Goal: Task Accomplishment & Management: Complete application form

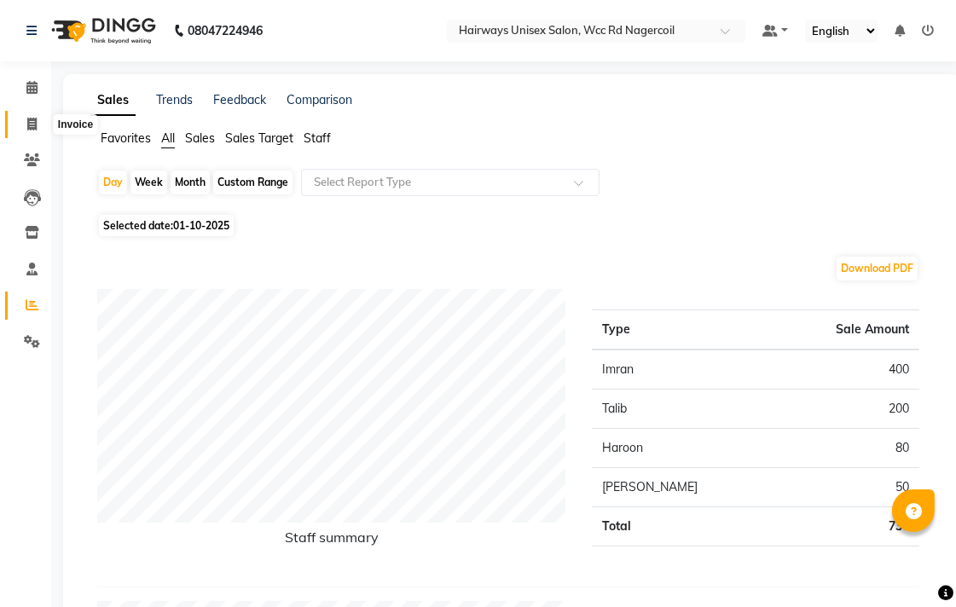
click at [32, 121] on icon at bounding box center [31, 124] width 9 height 13
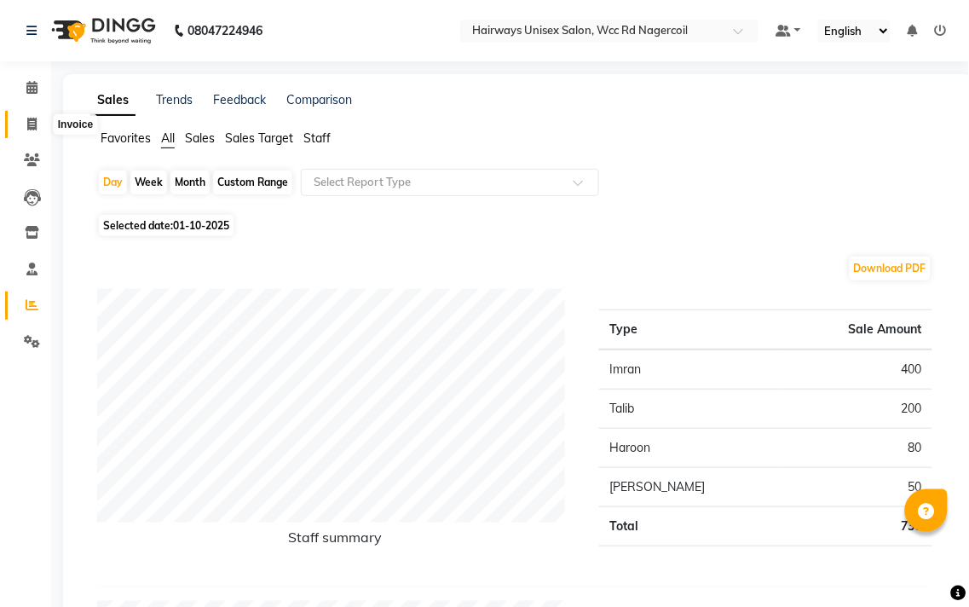
select select "service"
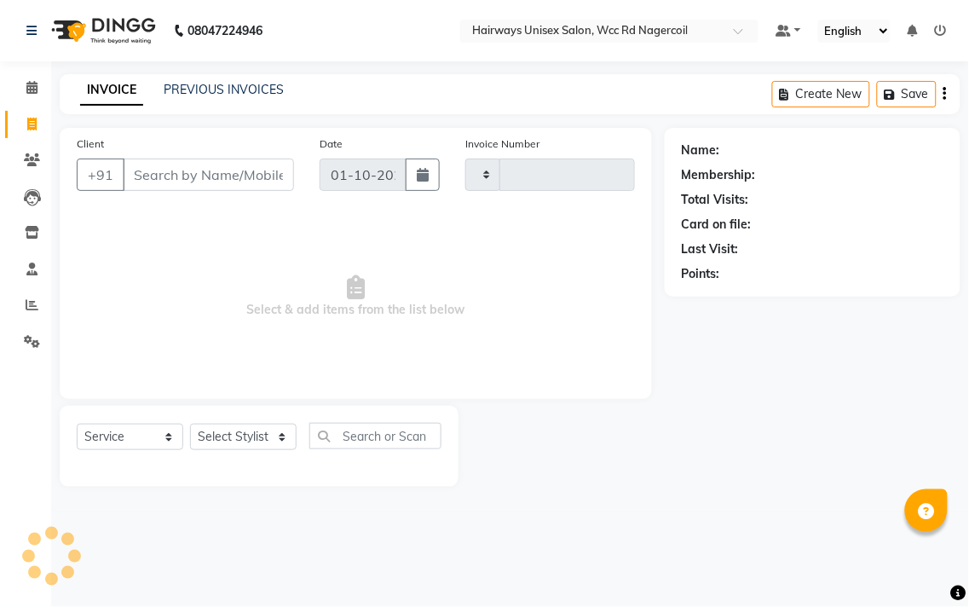
type input "7699"
select select "6523"
click at [278, 433] on select "Select Stylist" at bounding box center [243, 437] width 107 height 26
select select "67960"
click at [190, 425] on select "Select Stylist Admin Chitra divya [PERSON_NAME] [PERSON_NAME] Reception [PERSON…" at bounding box center [243, 437] width 107 height 26
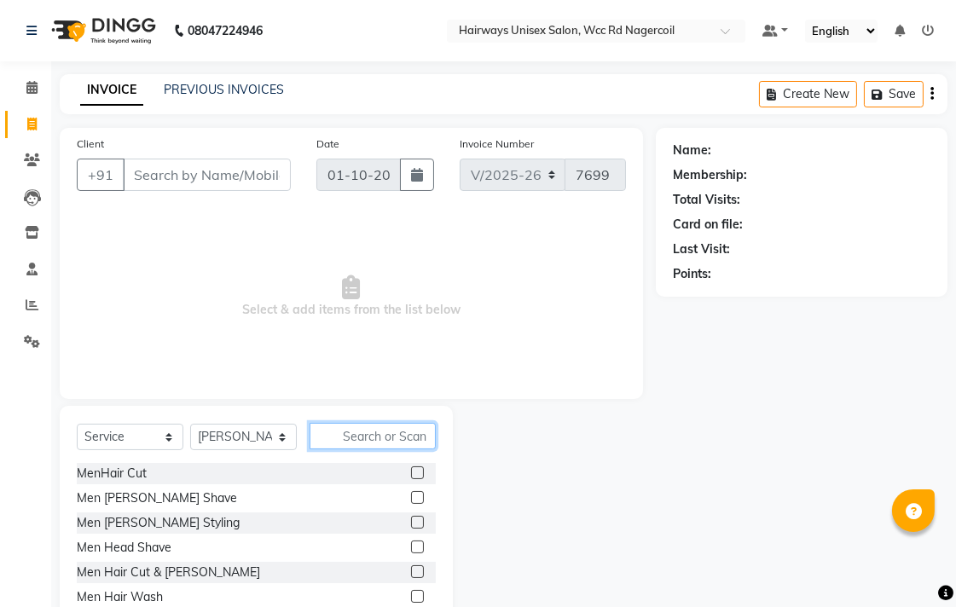
click at [370, 433] on input "text" at bounding box center [372, 436] width 126 height 26
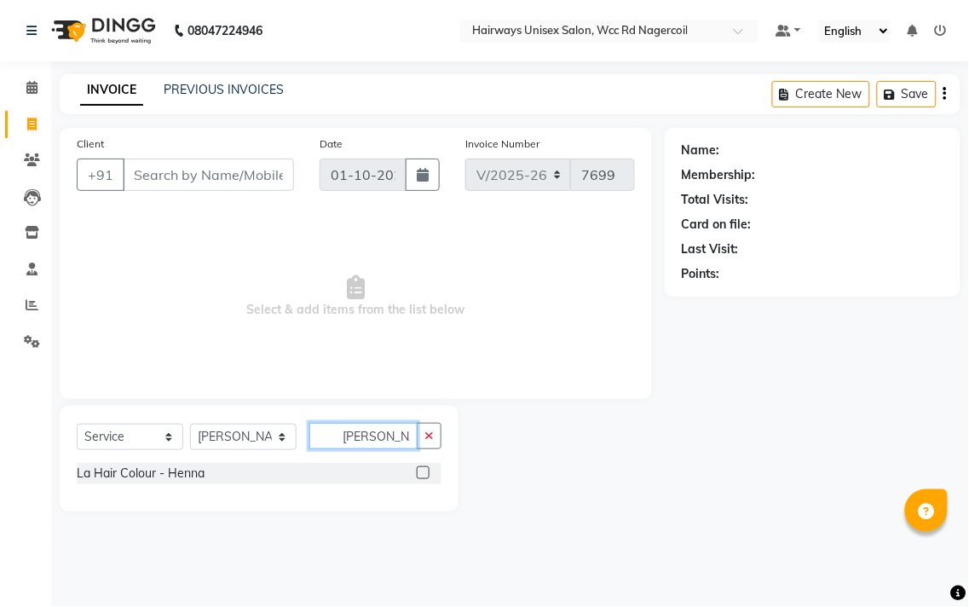
type input "[PERSON_NAME]"
click at [426, 473] on label at bounding box center [423, 472] width 13 height 13
click at [426, 473] on input "checkbox" at bounding box center [422, 473] width 11 height 11
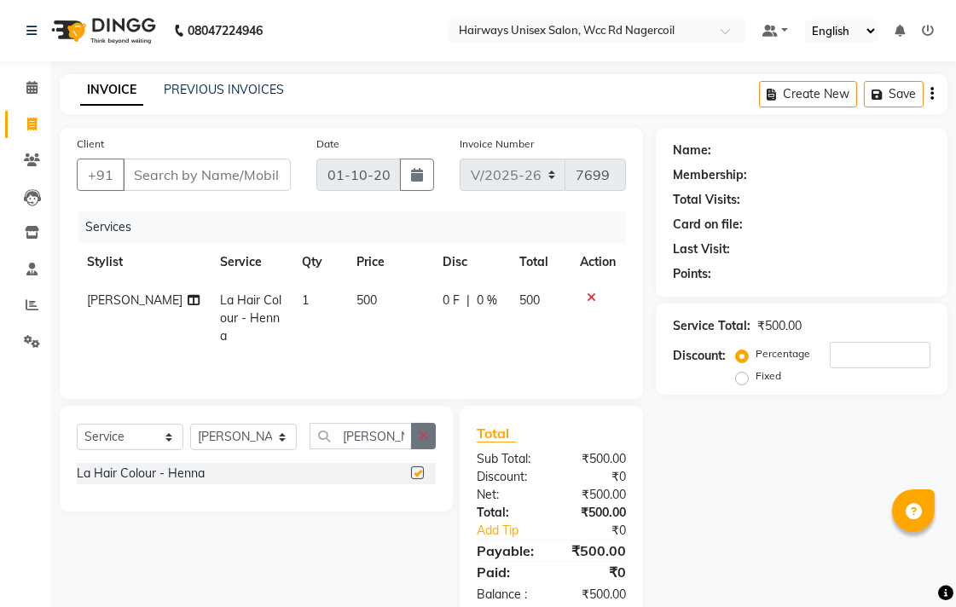
checkbox input "false"
click at [430, 433] on button "button" at bounding box center [423, 436] width 25 height 26
type input "upper"
click at [418, 466] on label at bounding box center [417, 472] width 13 height 13
click at [418, 468] on input "checkbox" at bounding box center [416, 473] width 11 height 11
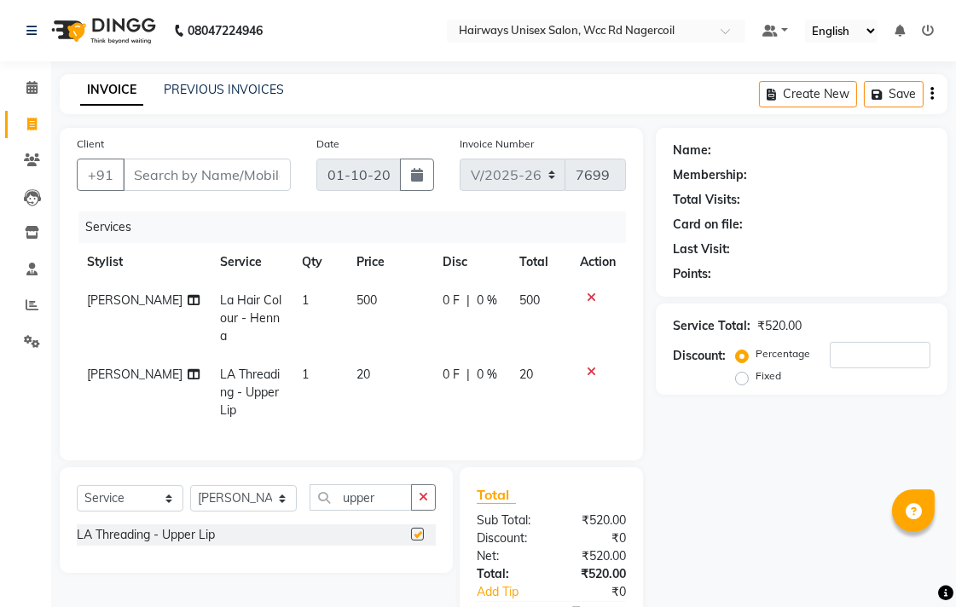
checkbox input "false"
click at [278, 177] on input "Client" at bounding box center [207, 175] width 168 height 32
type input "s"
type input "0"
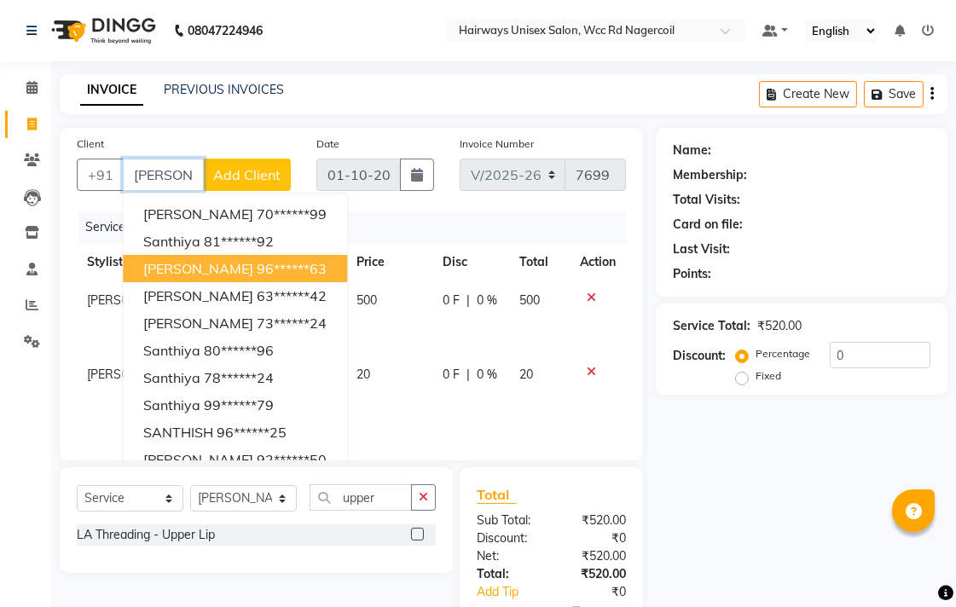
click at [257, 274] on ngb-highlight "96******63" at bounding box center [292, 268] width 70 height 17
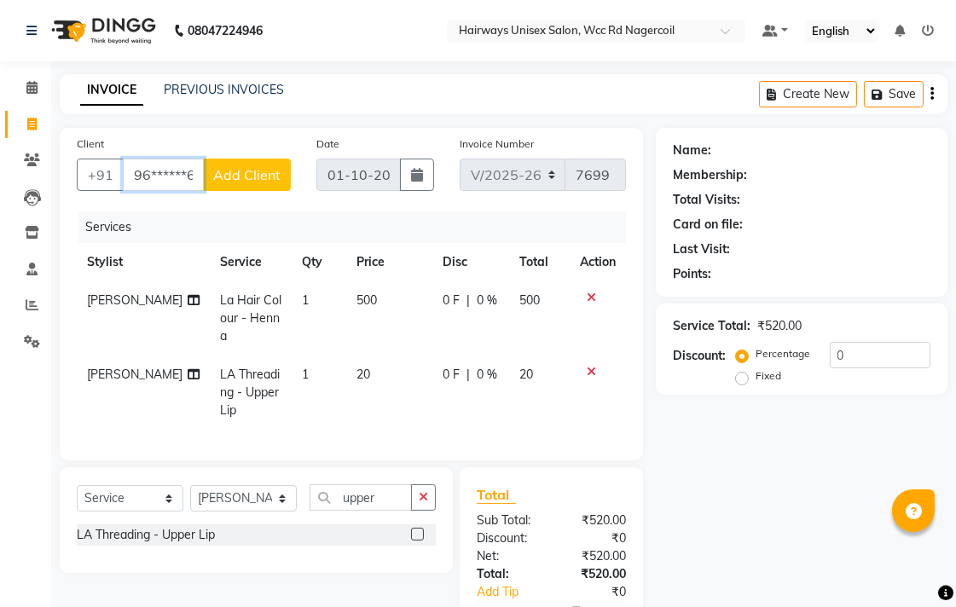
click at [180, 167] on input "96******63" at bounding box center [163, 175] width 81 height 32
type input "9"
click at [183, 173] on input "Client" at bounding box center [207, 175] width 168 height 32
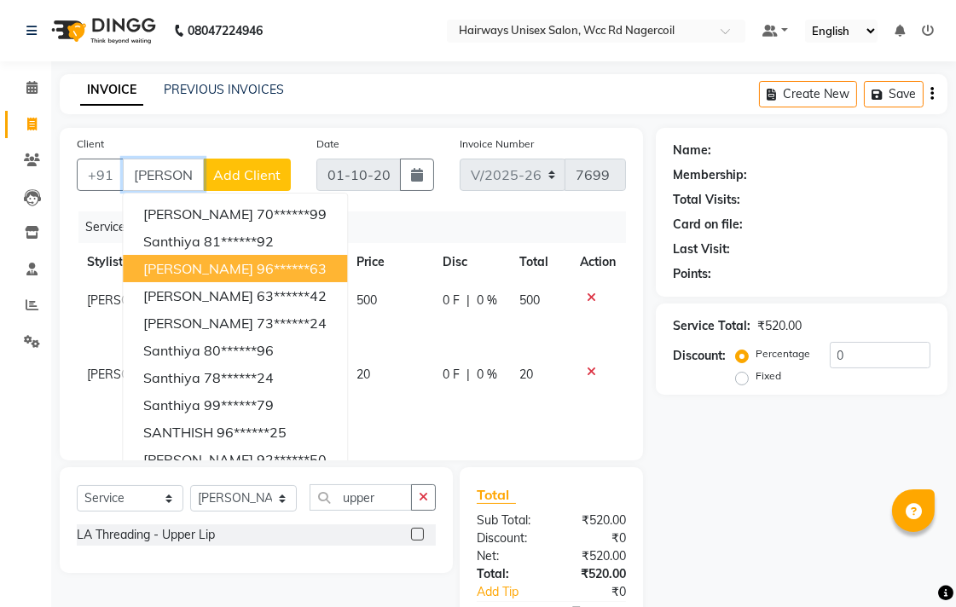
click at [217, 277] on button "[PERSON_NAME] 96******63" at bounding box center [235, 268] width 224 height 27
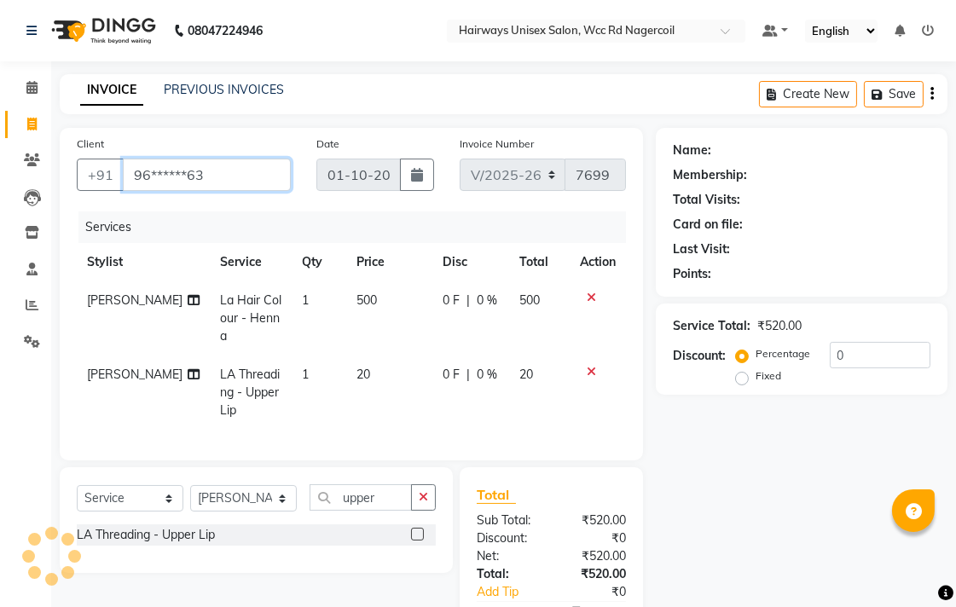
type input "96******63"
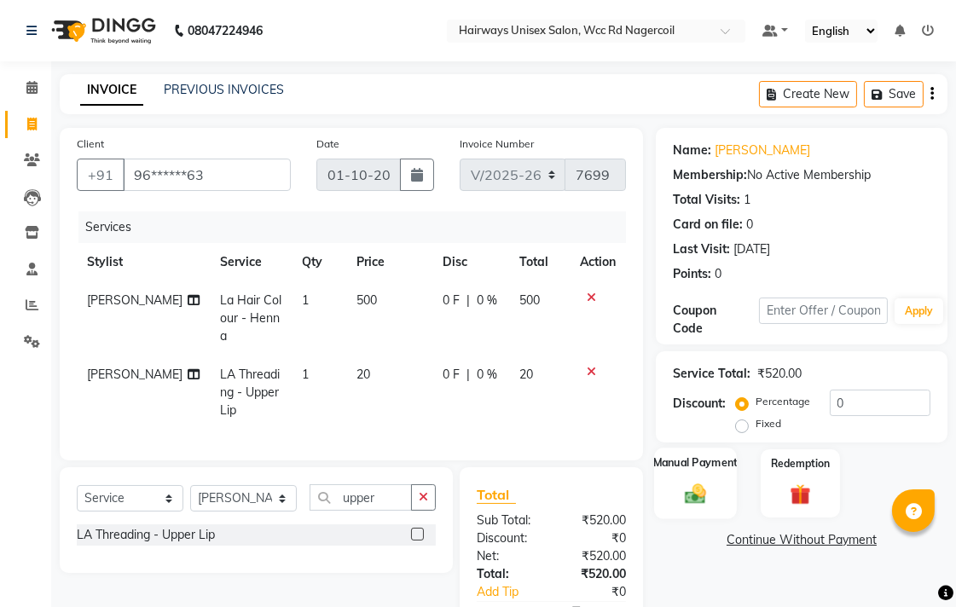
click at [670, 483] on div "Manual Payment" at bounding box center [695, 484] width 83 height 72
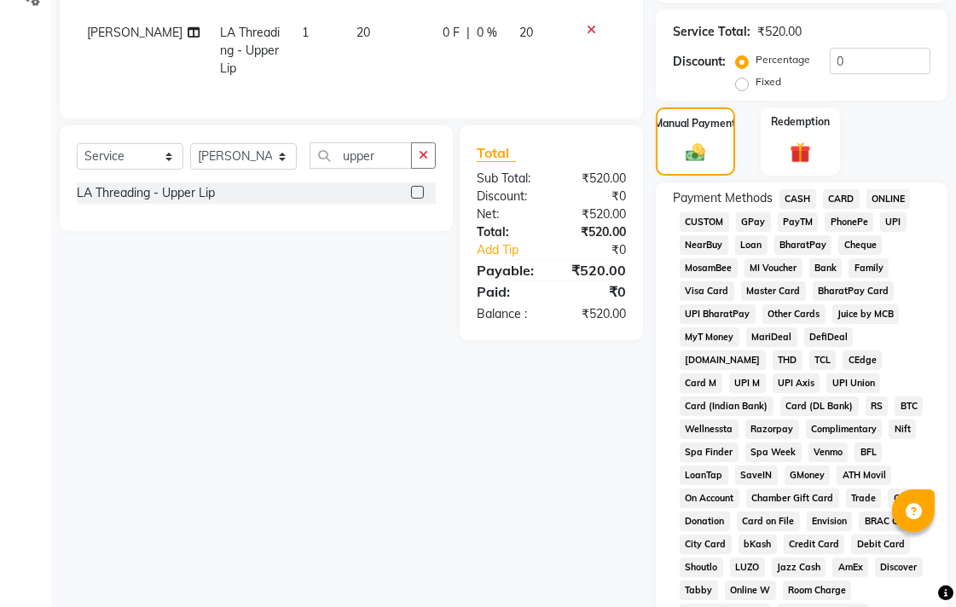
scroll to position [378, 0]
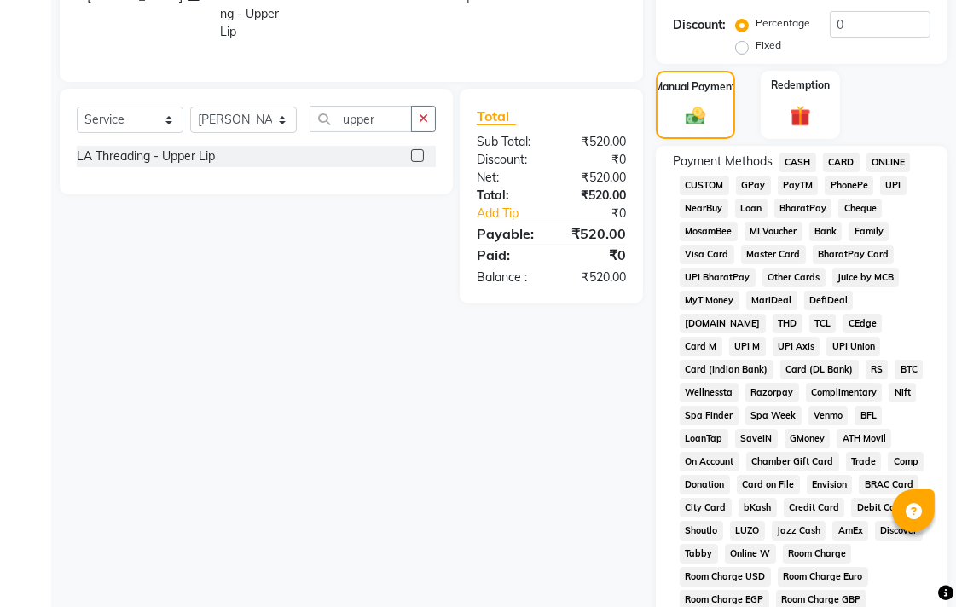
click at [800, 164] on span "CASH" at bounding box center [797, 163] width 37 height 20
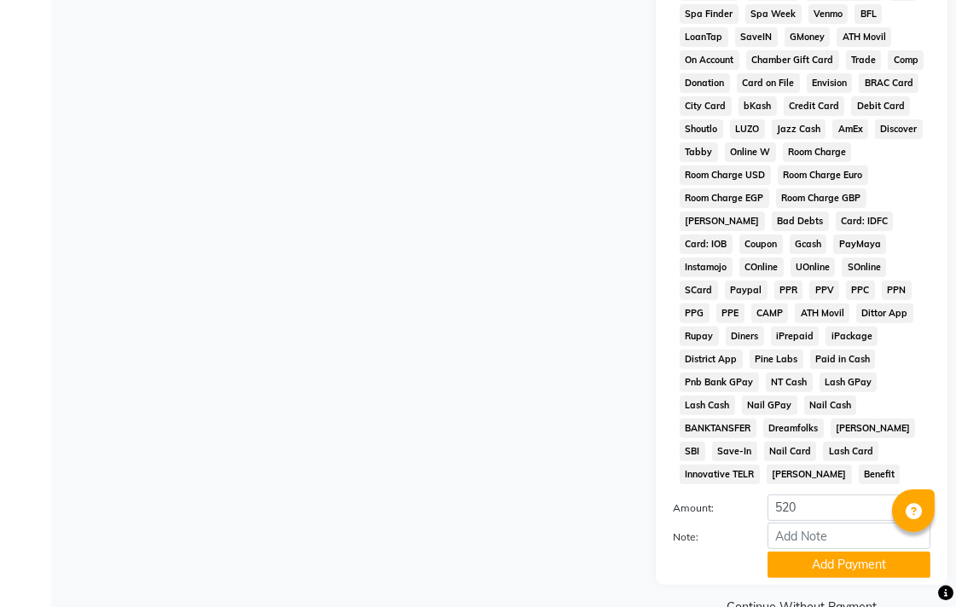
scroll to position [802, 0]
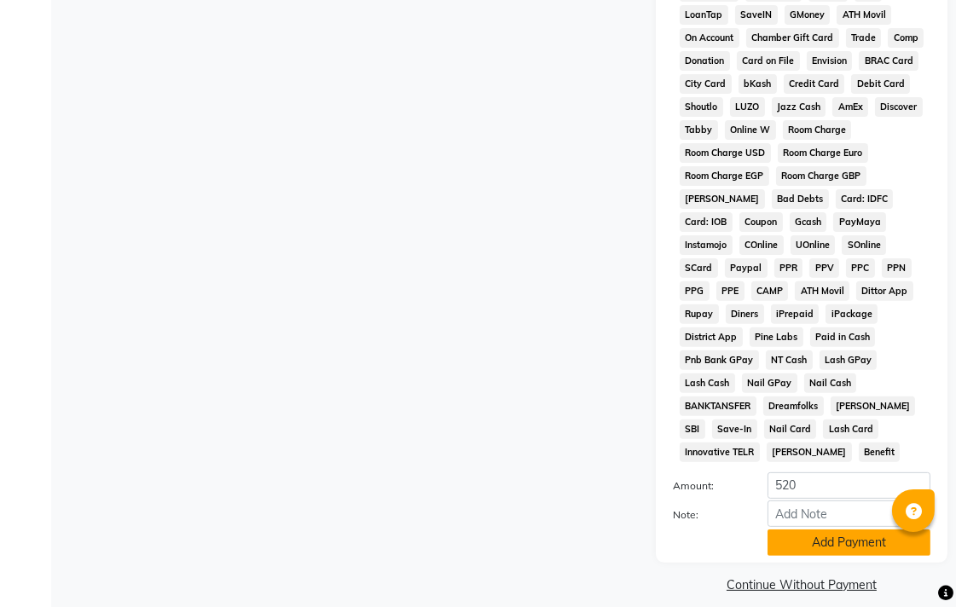
click at [839, 534] on button "Add Payment" at bounding box center [848, 542] width 163 height 26
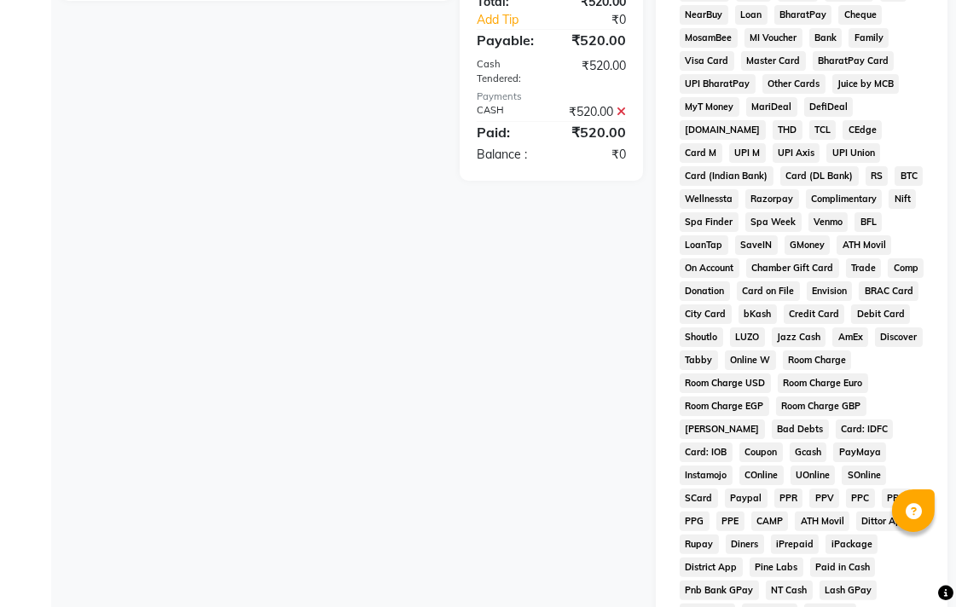
scroll to position [807, 0]
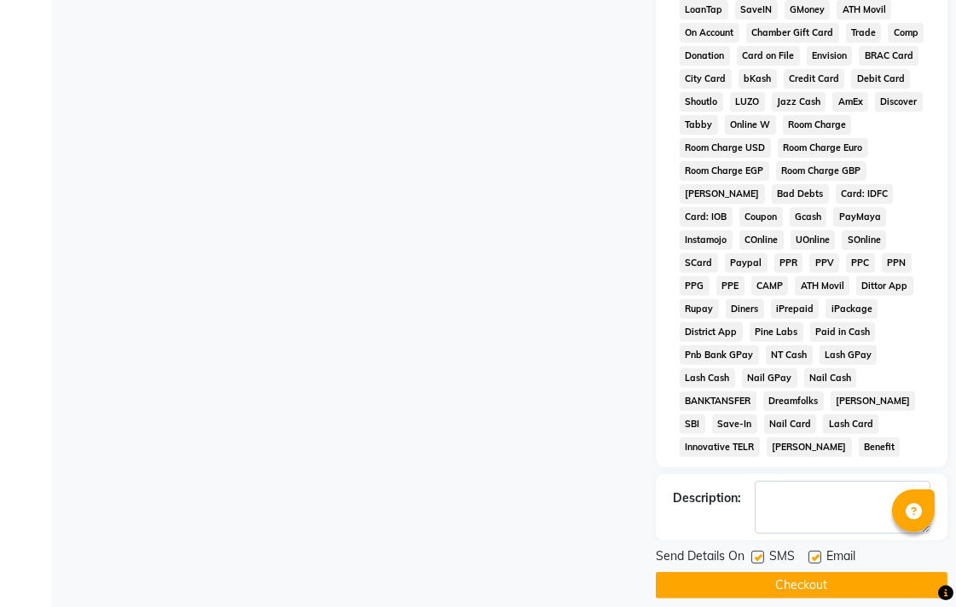
click at [736, 572] on button "Checkout" at bounding box center [802, 585] width 292 height 26
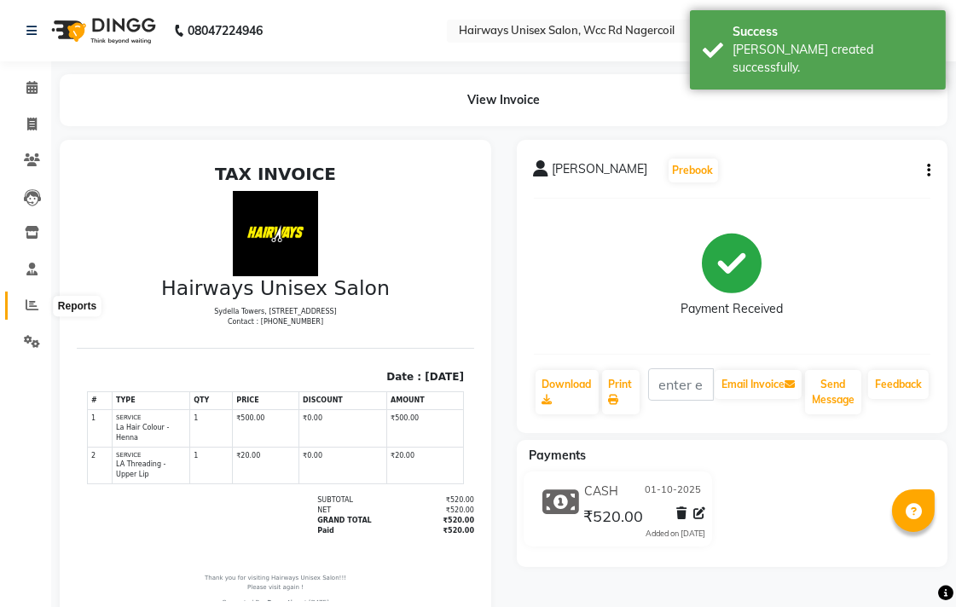
click at [27, 300] on icon at bounding box center [32, 304] width 13 height 13
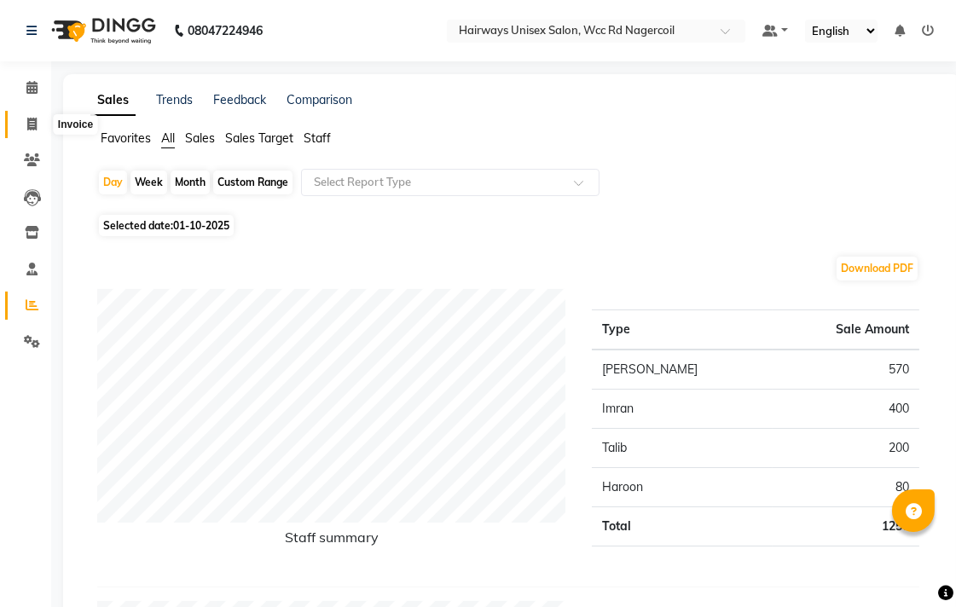
click at [38, 118] on span at bounding box center [32, 125] width 30 height 20
select select "service"
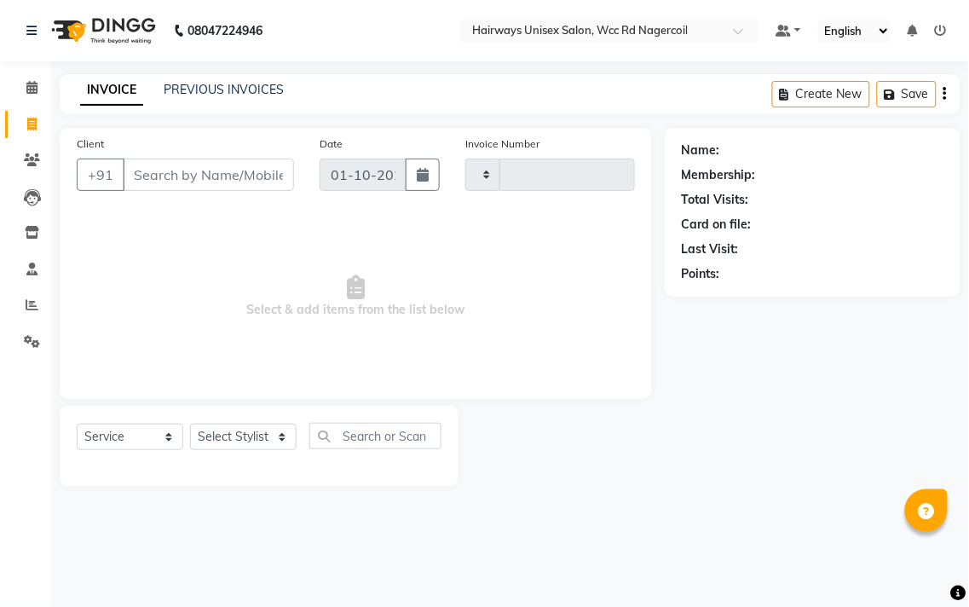
type input "7700"
select select "6523"
click at [218, 442] on select "Select Stylist Admin Chitra divya [PERSON_NAME] [PERSON_NAME] Reception [PERSON…" at bounding box center [243, 437] width 107 height 26
select select "49914"
click at [190, 425] on select "Select Stylist Admin Chitra divya [PERSON_NAME] [PERSON_NAME] Reception [PERSON…" at bounding box center [243, 437] width 107 height 26
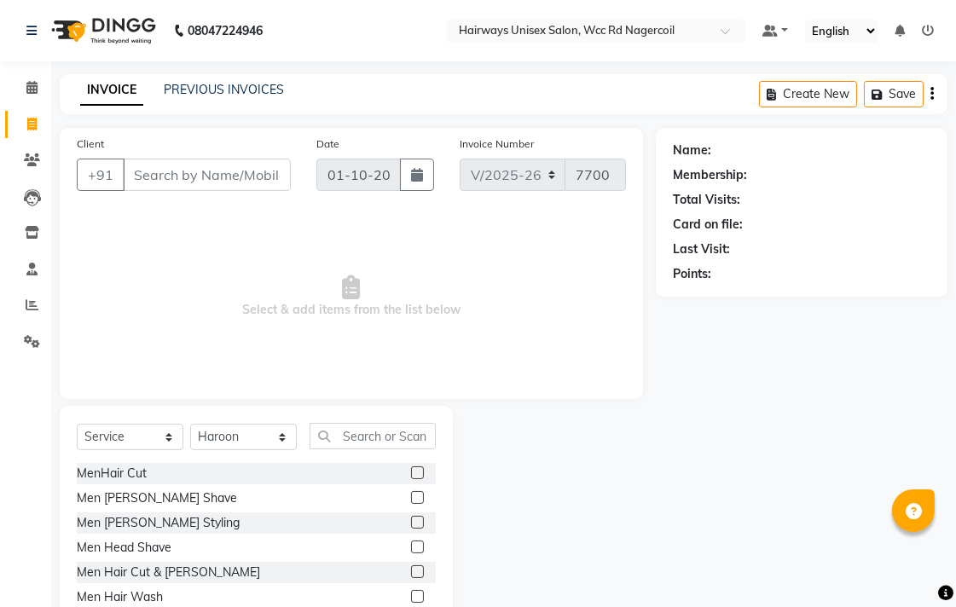
click at [411, 571] on label at bounding box center [417, 571] width 13 height 13
click at [411, 571] on input "checkbox" at bounding box center [416, 572] width 11 height 11
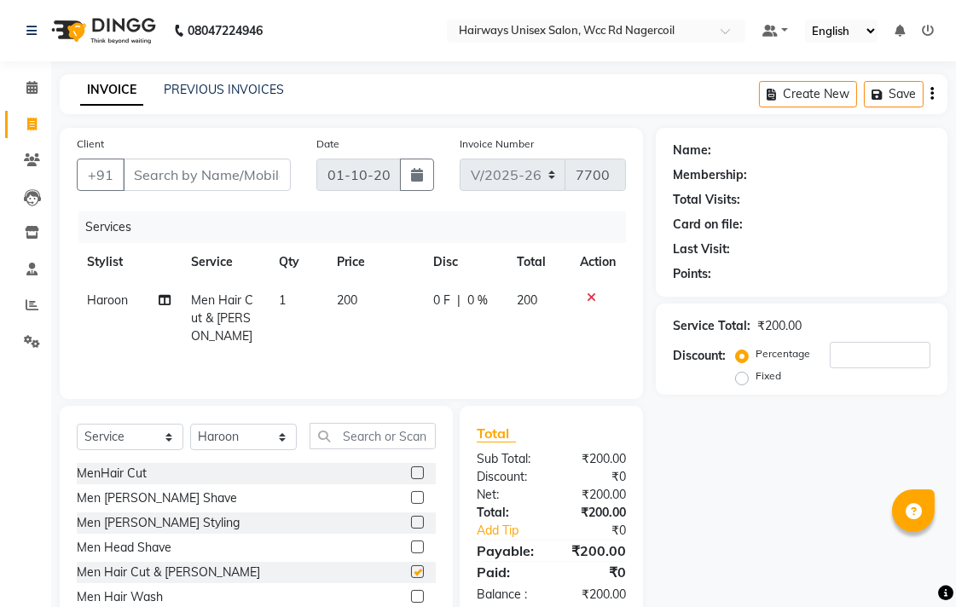
checkbox input "false"
click at [248, 170] on input "Client" at bounding box center [207, 175] width 168 height 32
type input "9"
type input "0"
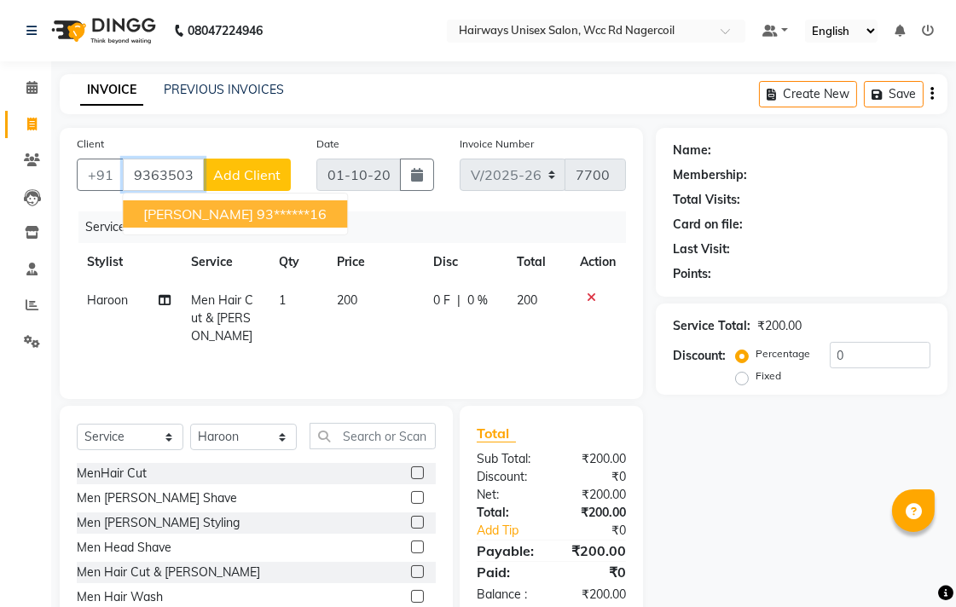
click at [257, 209] on ngb-highlight "93******16" at bounding box center [292, 213] width 70 height 17
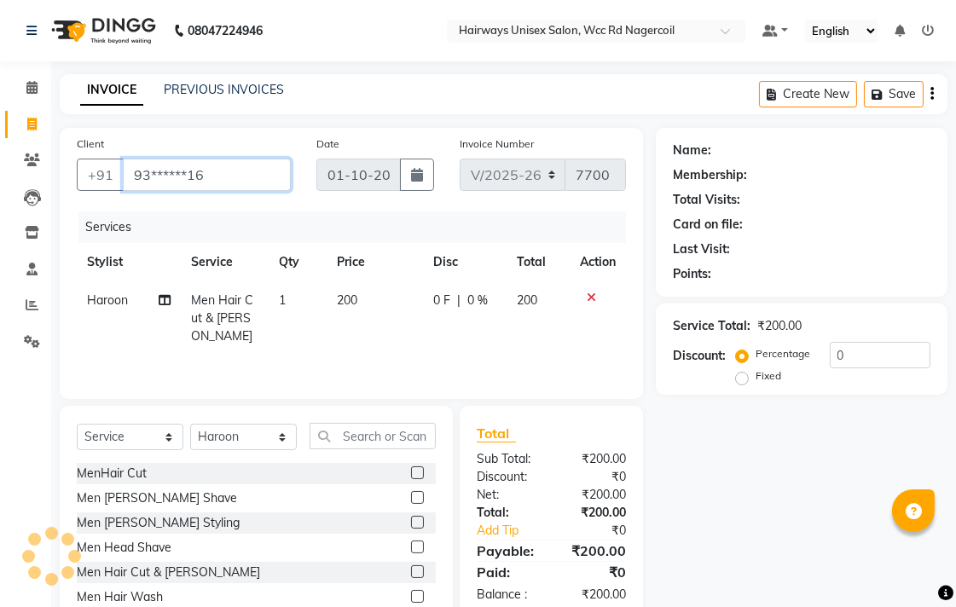
type input "93******16"
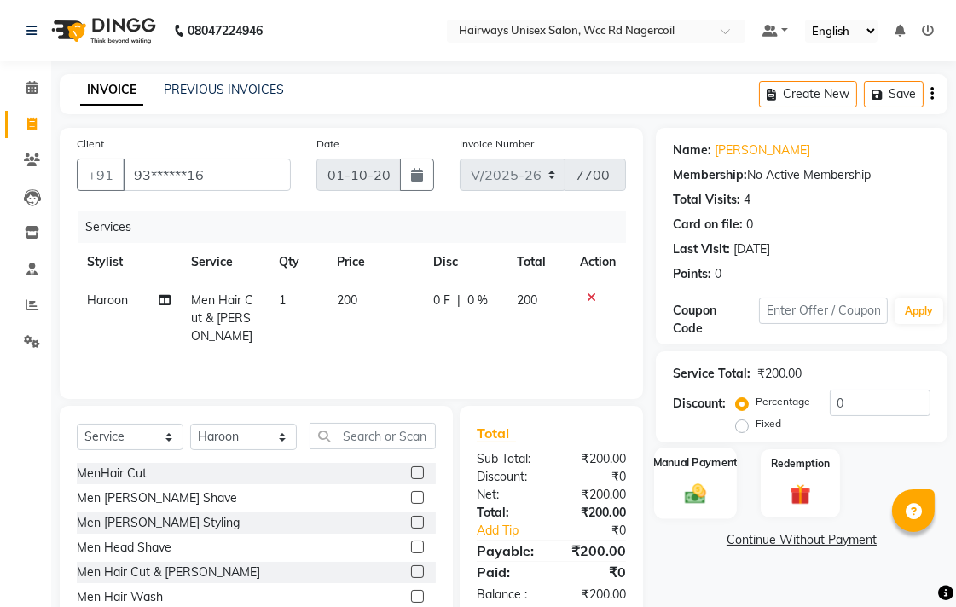
click at [708, 490] on img at bounding box center [695, 493] width 35 height 25
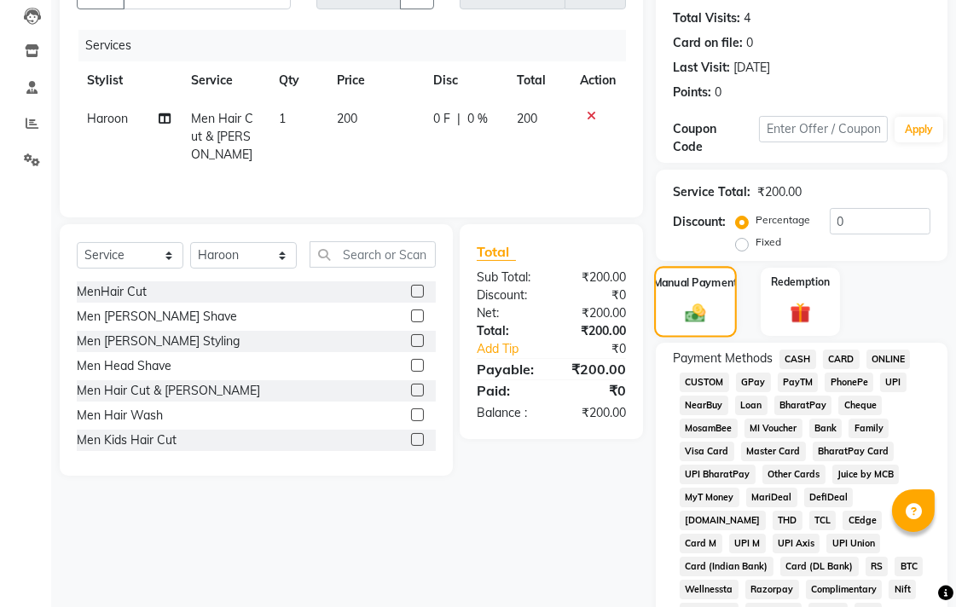
scroll to position [189, 0]
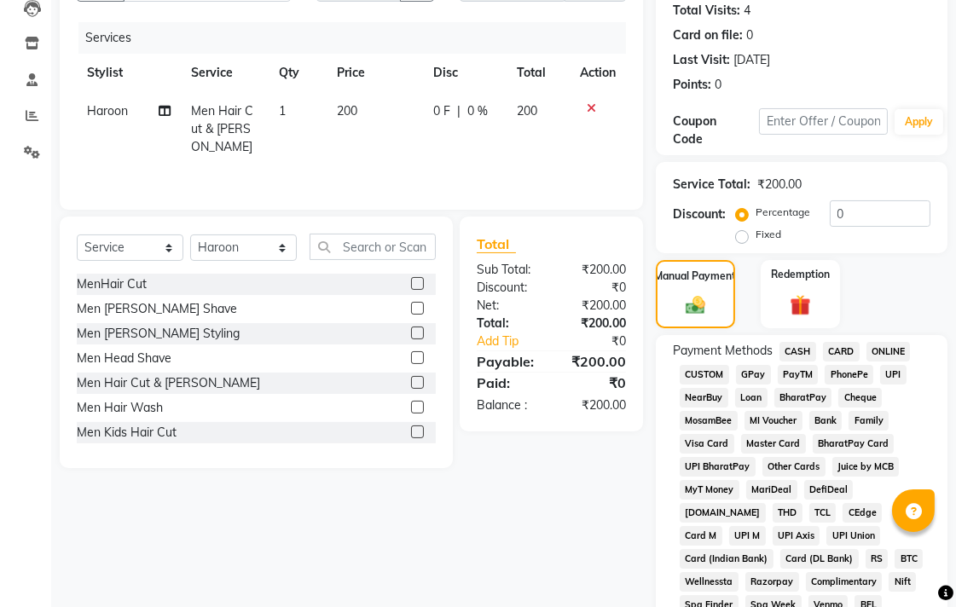
click at [888, 378] on span "UPI" at bounding box center [893, 375] width 26 height 20
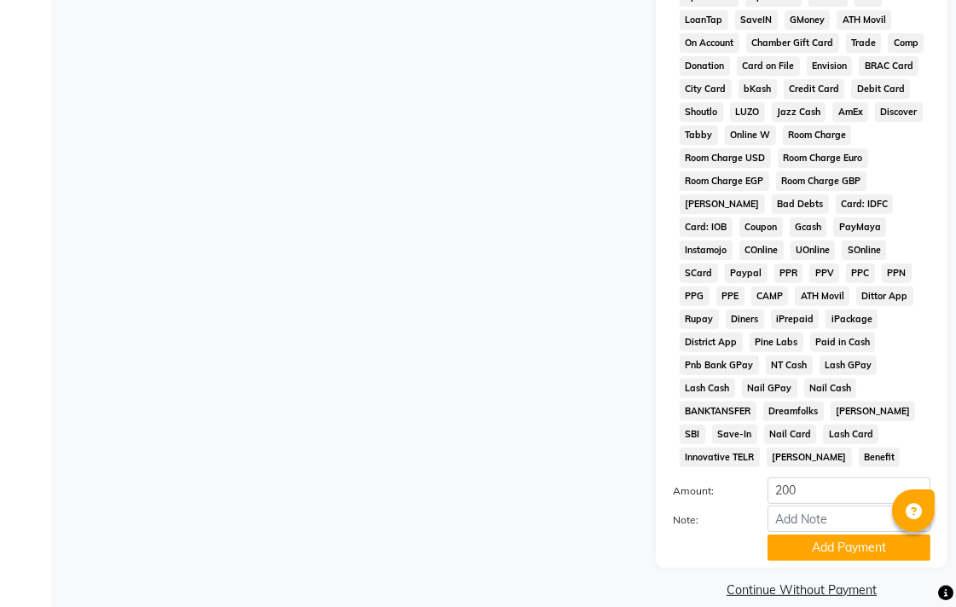
scroll to position [802, 0]
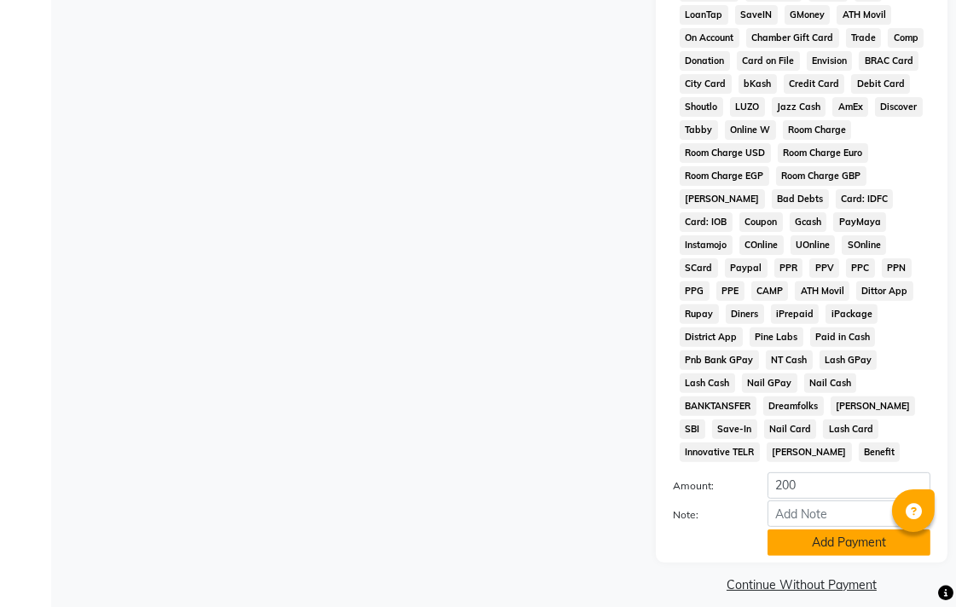
click at [811, 529] on button "Add Payment" at bounding box center [848, 542] width 163 height 26
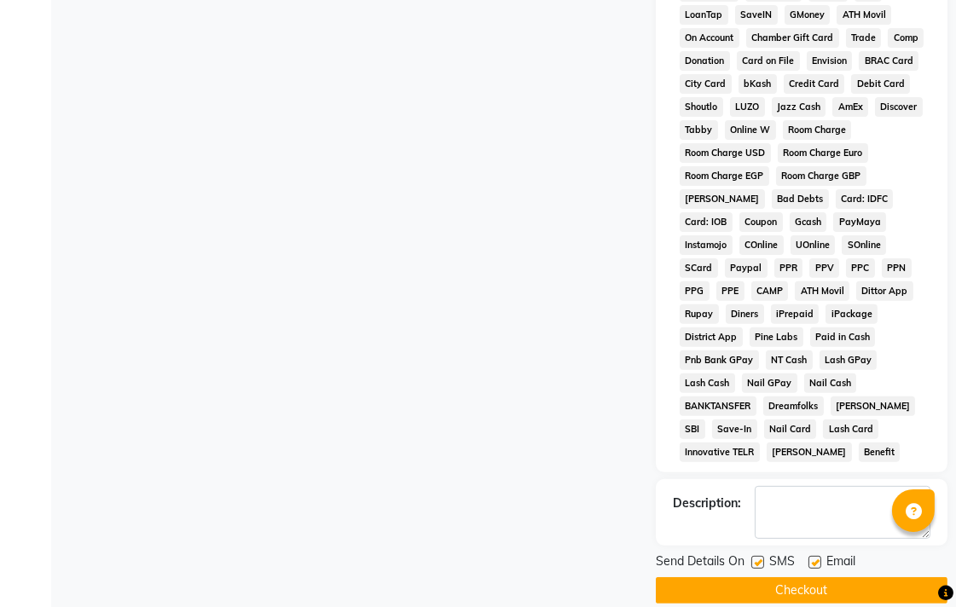
click at [837, 581] on button "Checkout" at bounding box center [802, 590] width 292 height 26
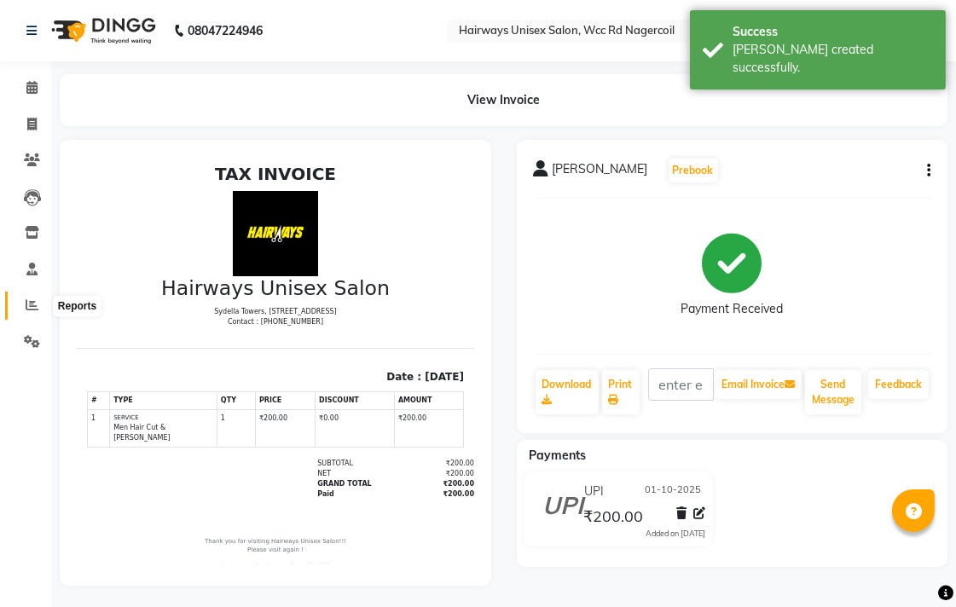
click at [39, 304] on span at bounding box center [32, 306] width 30 height 20
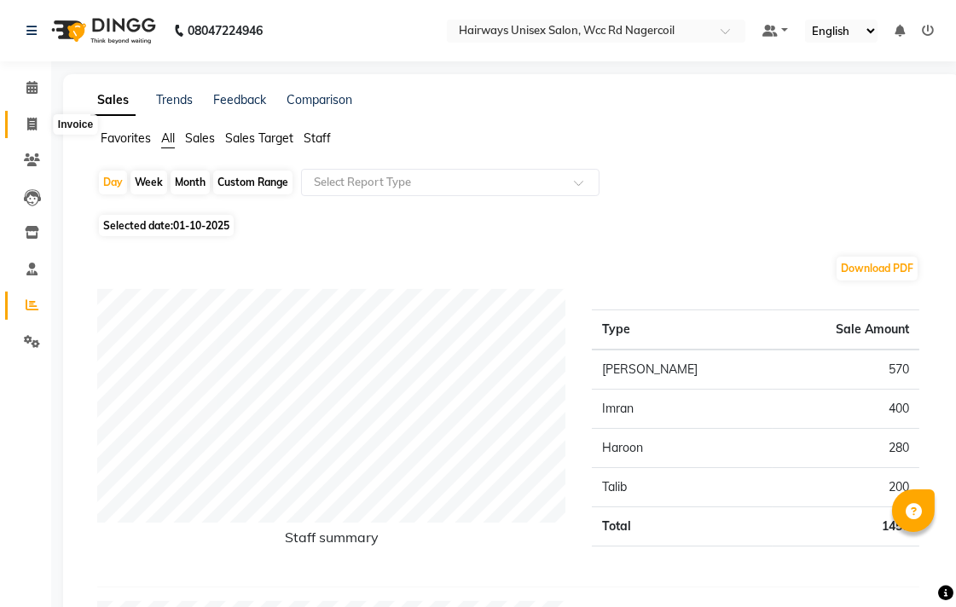
click at [30, 118] on icon at bounding box center [31, 124] width 9 height 13
select select "service"
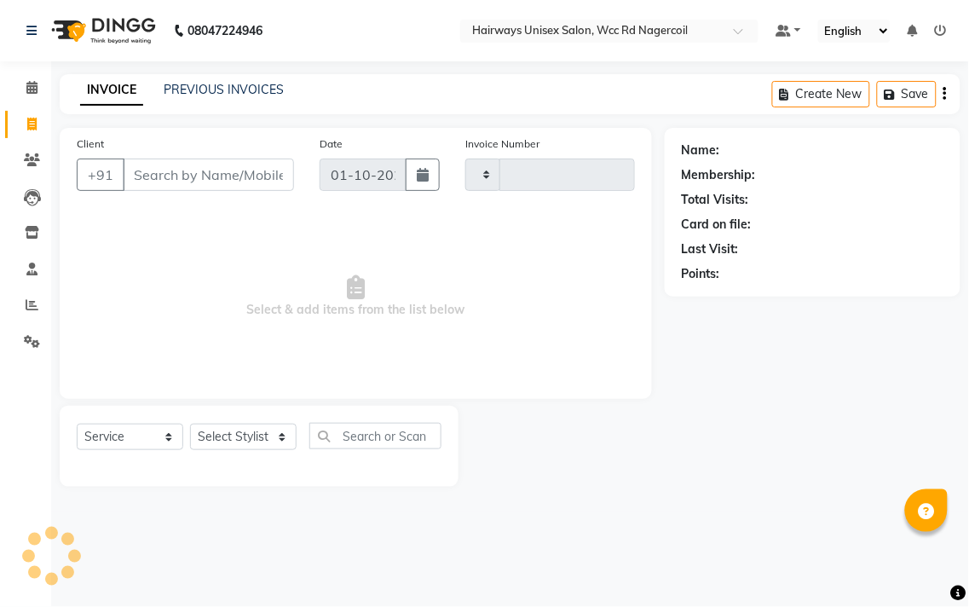
type input "7701"
select select "6523"
click at [237, 431] on select "Select Stylist Admin Chitra divya [PERSON_NAME] [PERSON_NAME] Reception [PERSON…" at bounding box center [243, 437] width 107 height 26
click at [577, 501] on main "INVOICE PREVIOUS INVOICES Create New Save Client +91 Date [DATE] Invoice Number…" at bounding box center [510, 293] width 918 height 438
click at [249, 441] on select "Select Stylist Admin Chitra divya [PERSON_NAME] [PERSON_NAME] Reception [PERSON…" at bounding box center [243, 437] width 107 height 26
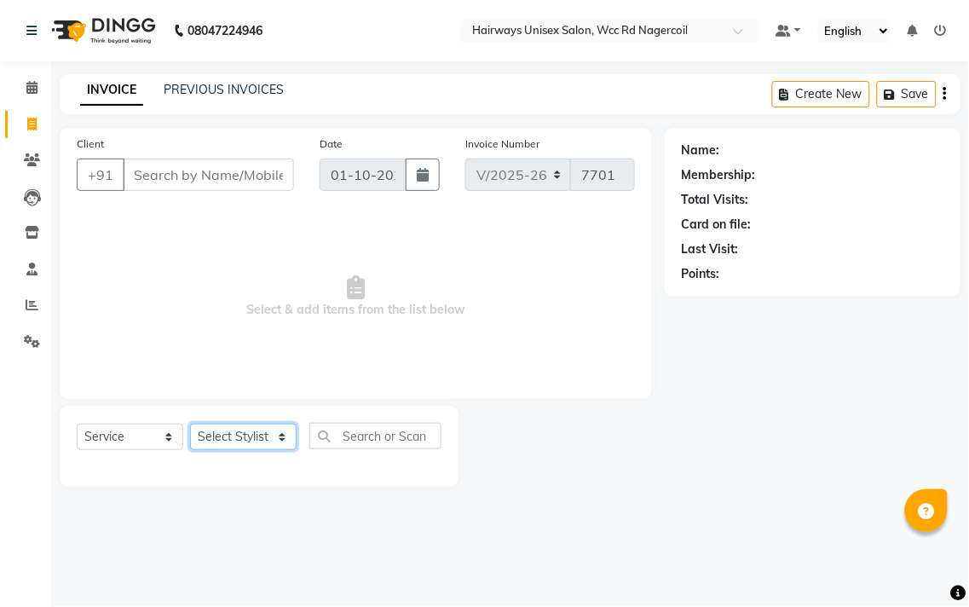
select select "54333"
click at [190, 425] on select "Select Stylist Admin Chitra divya [PERSON_NAME] [PERSON_NAME] Reception [PERSON…" at bounding box center [243, 437] width 107 height 26
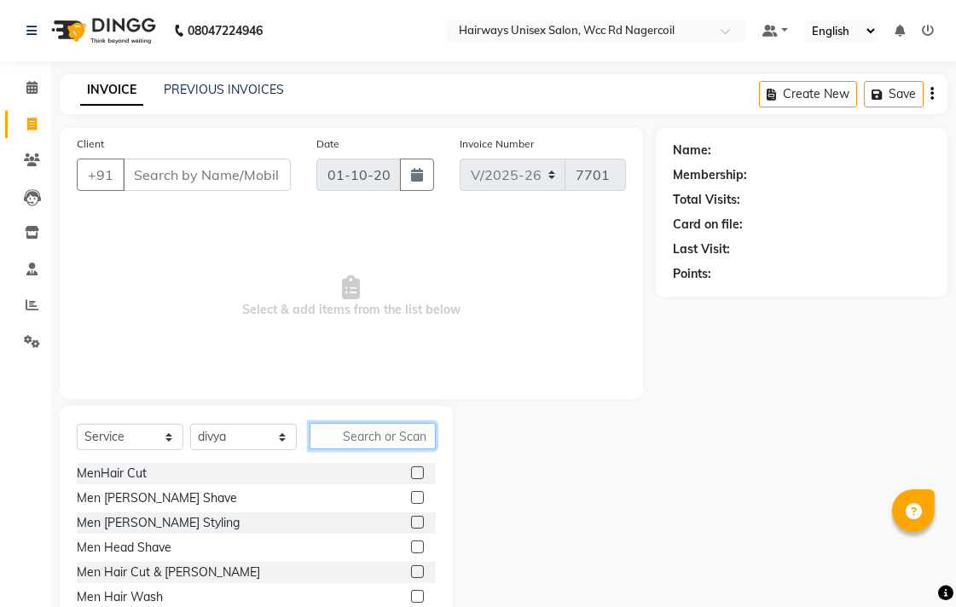
click at [378, 430] on input "text" at bounding box center [372, 436] width 126 height 26
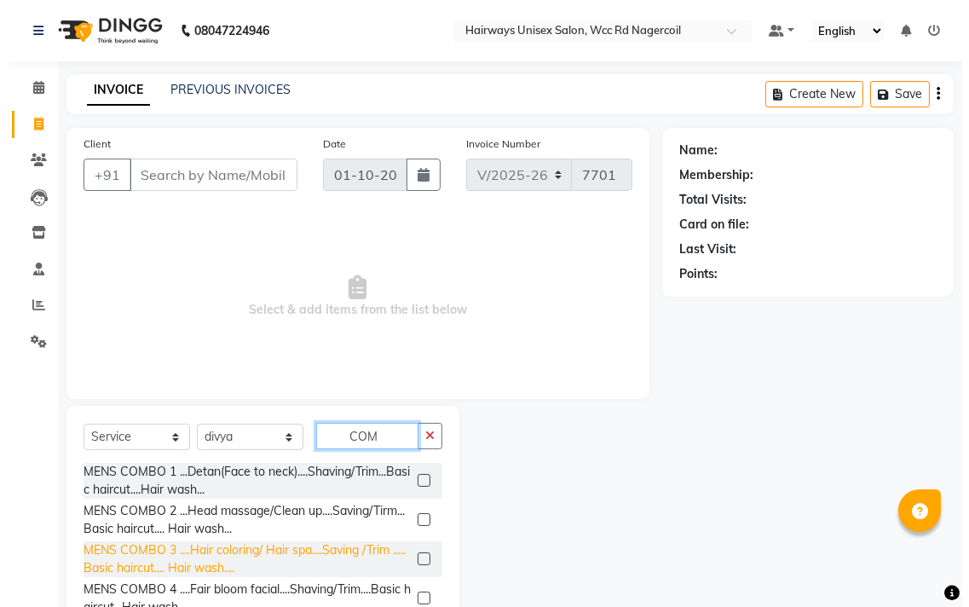
scroll to position [138, 0]
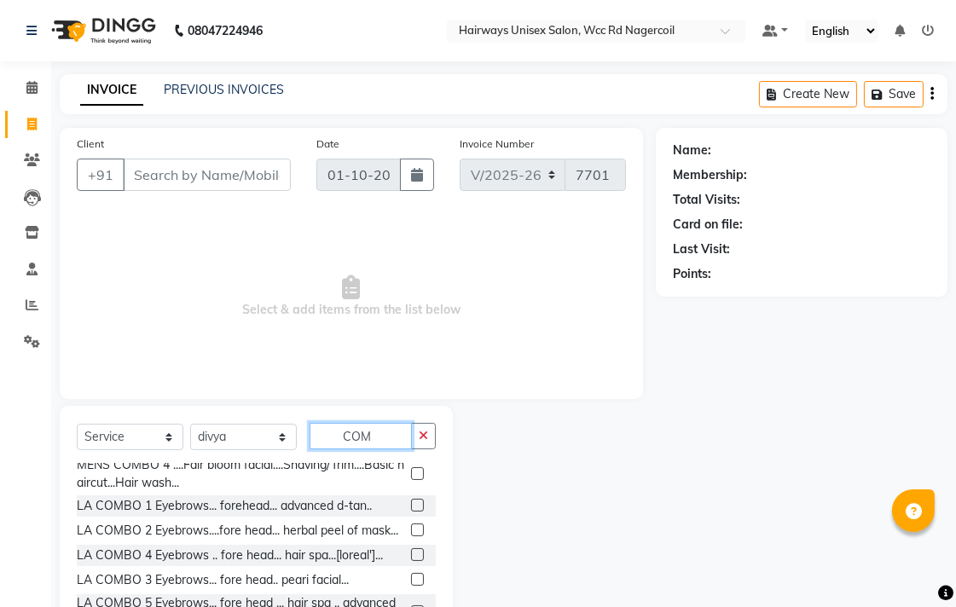
type input "COM"
click at [411, 523] on label at bounding box center [417, 529] width 13 height 13
click at [411, 525] on input "checkbox" at bounding box center [416, 530] width 11 height 11
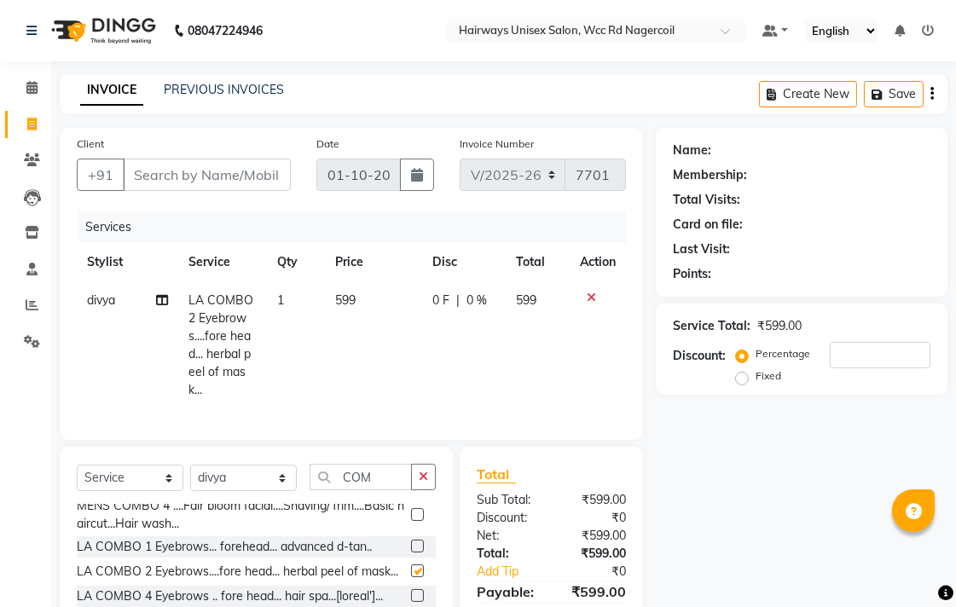
checkbox input "false"
click at [213, 176] on input "Client" at bounding box center [207, 175] width 168 height 32
type input "9"
type input "0"
type input "9384744338"
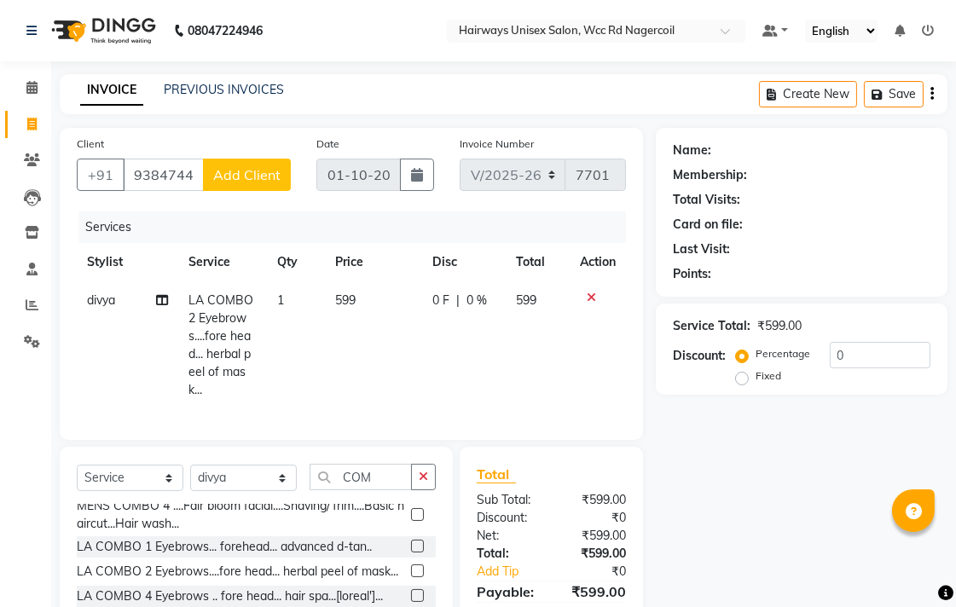
click at [227, 186] on button "Add Client" at bounding box center [247, 175] width 88 height 32
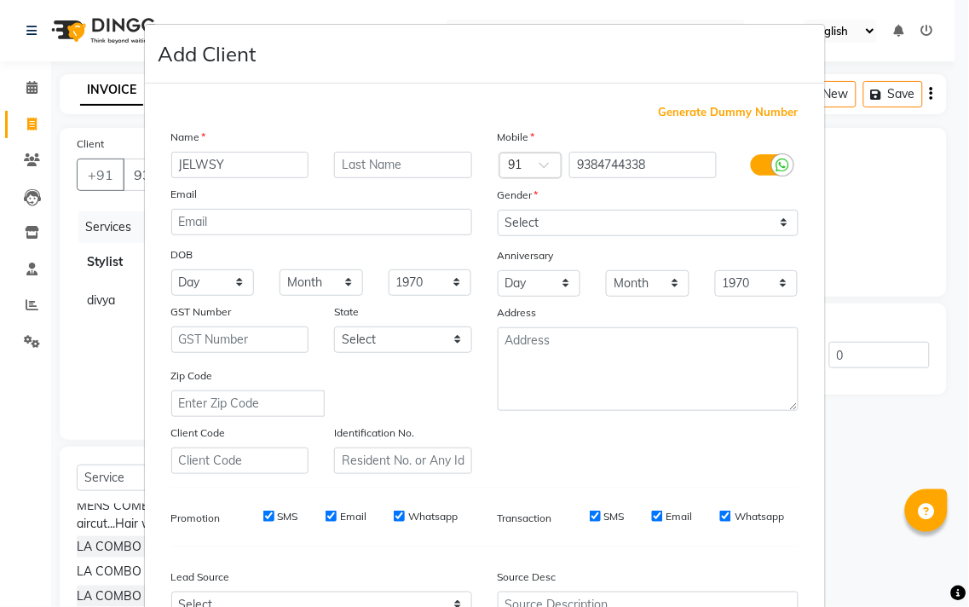
type input "JELWSY"
click at [633, 234] on select "Select [DEMOGRAPHIC_DATA] [DEMOGRAPHIC_DATA] Other Prefer Not To Say" at bounding box center [648, 223] width 301 height 26
select select "[DEMOGRAPHIC_DATA]"
click at [498, 210] on select "Select [DEMOGRAPHIC_DATA] [DEMOGRAPHIC_DATA] Other Prefer Not To Say" at bounding box center [648, 223] width 301 height 26
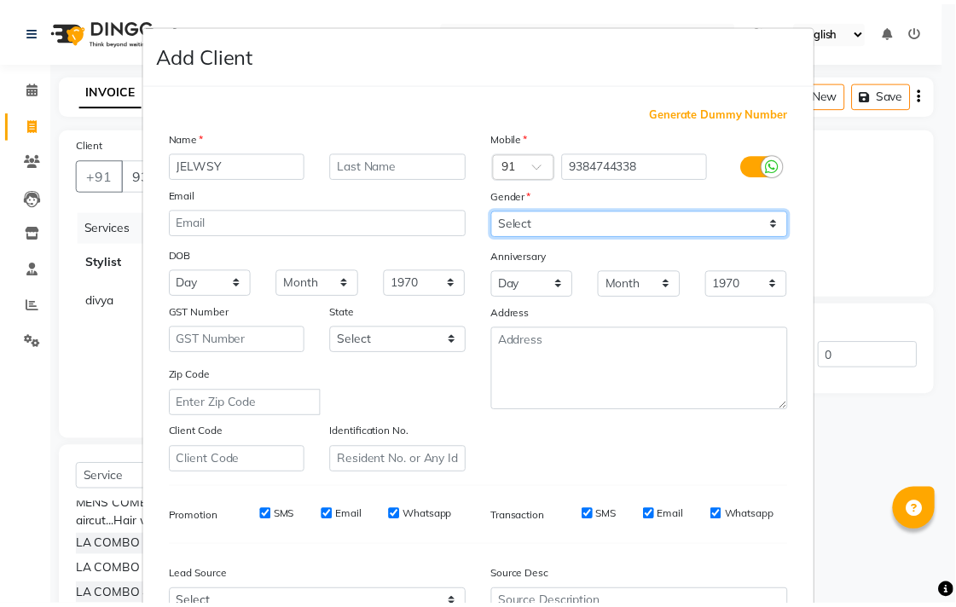
scroll to position [181, 0]
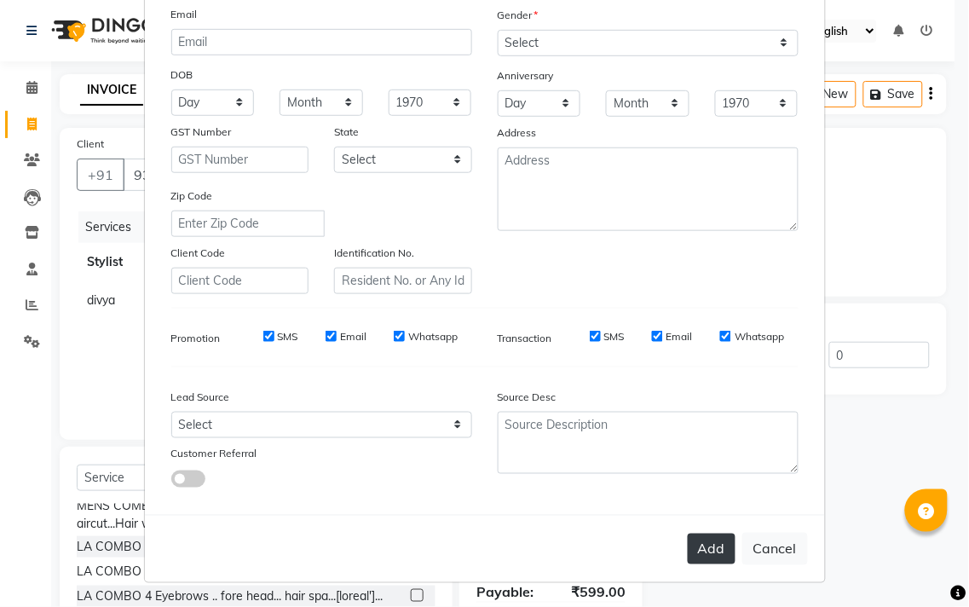
click at [700, 547] on button "Add" at bounding box center [712, 549] width 48 height 31
type input "93******38"
select select
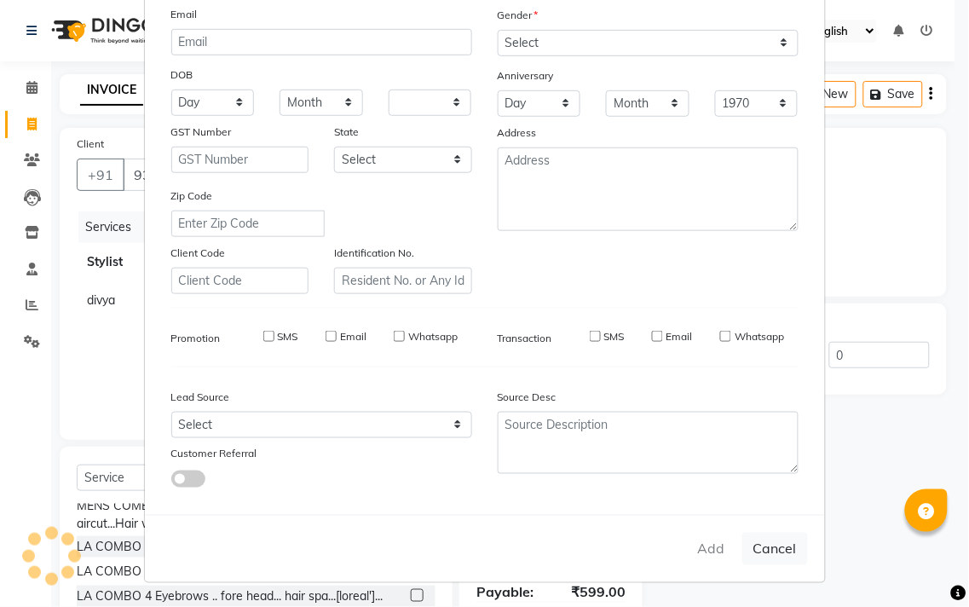
select select
checkbox input "false"
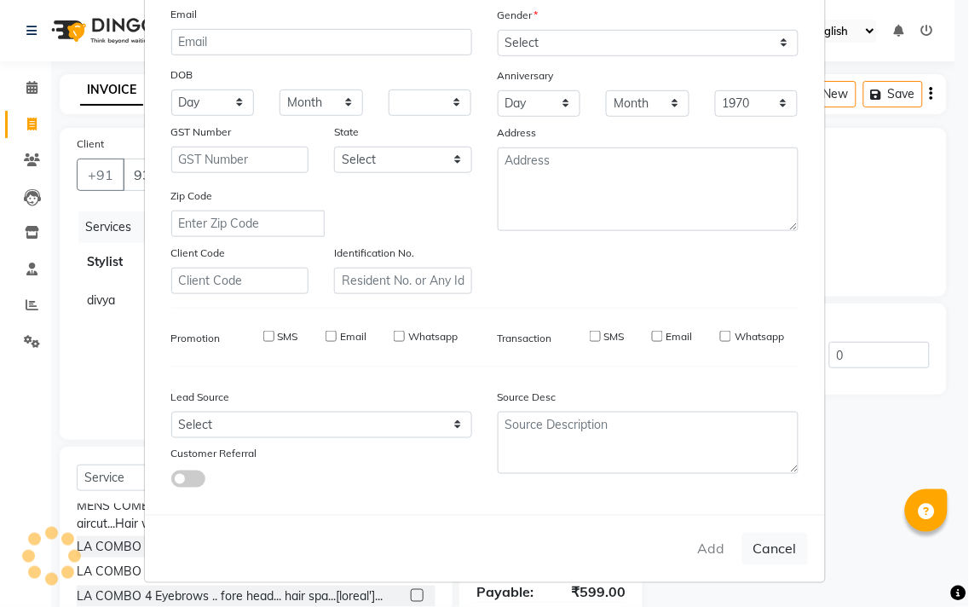
checkbox input "false"
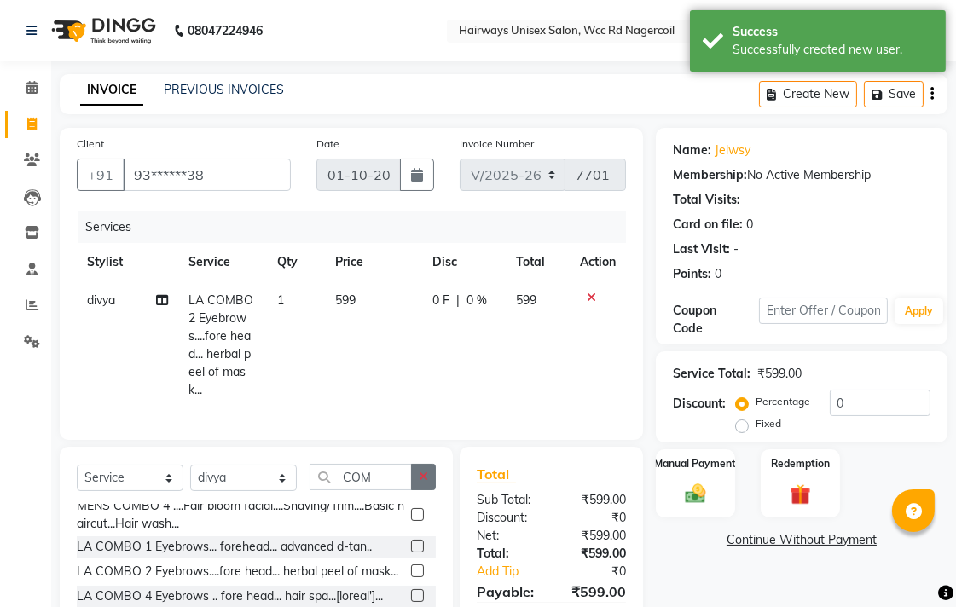
click at [422, 490] on button "button" at bounding box center [423, 477] width 25 height 26
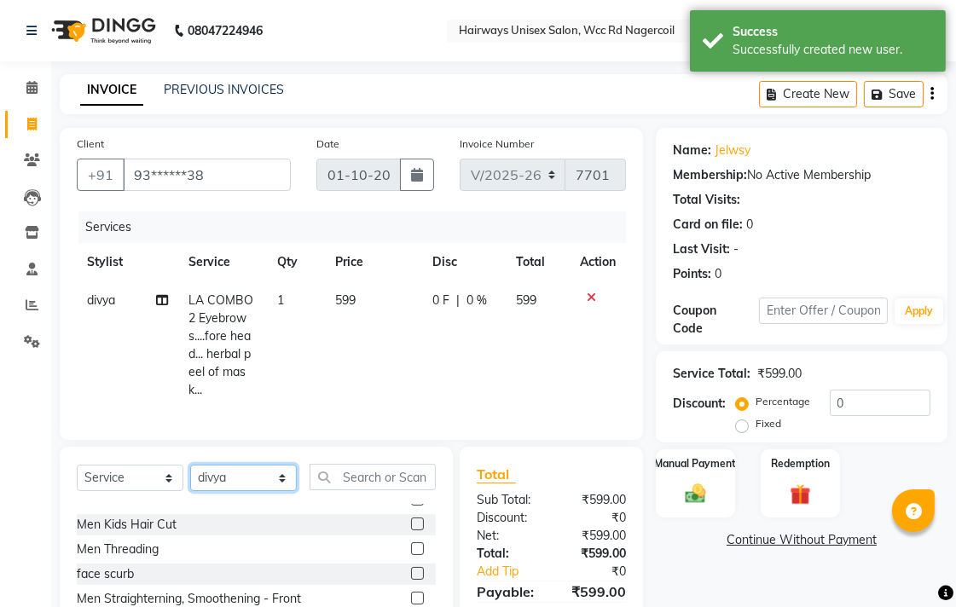
click at [251, 491] on select "Select Stylist Admin Chitra divya [PERSON_NAME] [PERSON_NAME] Reception [PERSON…" at bounding box center [243, 478] width 107 height 26
select select "67960"
click at [190, 479] on select "Select Stylist Admin Chitra divya [PERSON_NAME] [PERSON_NAME] Reception [PERSON…" at bounding box center [243, 478] width 107 height 26
click at [386, 490] on input "text" at bounding box center [372, 477] width 126 height 26
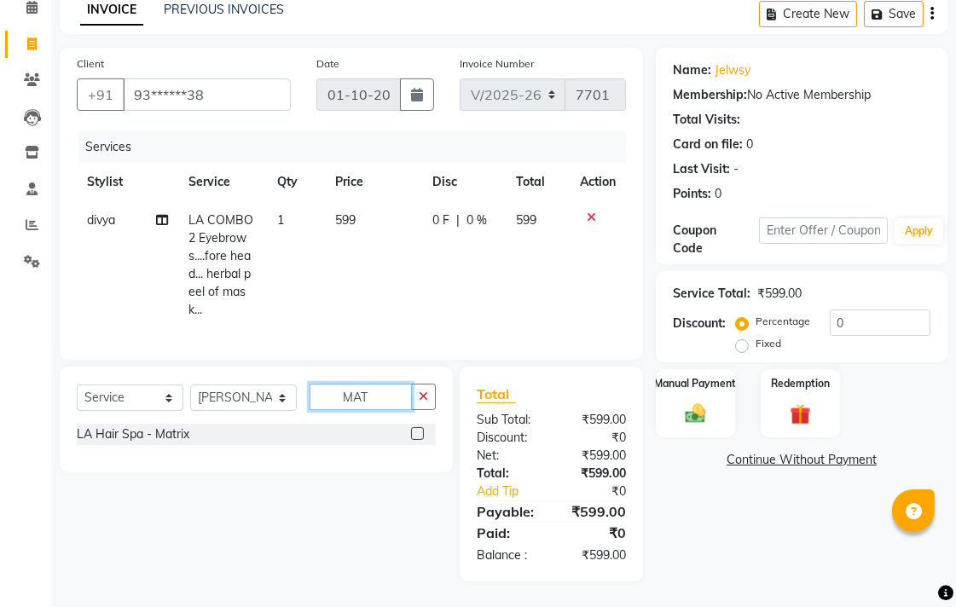
scroll to position [0, 0]
type input "MAT"
click at [419, 430] on label at bounding box center [417, 433] width 13 height 13
click at [419, 430] on input "checkbox" at bounding box center [416, 434] width 11 height 11
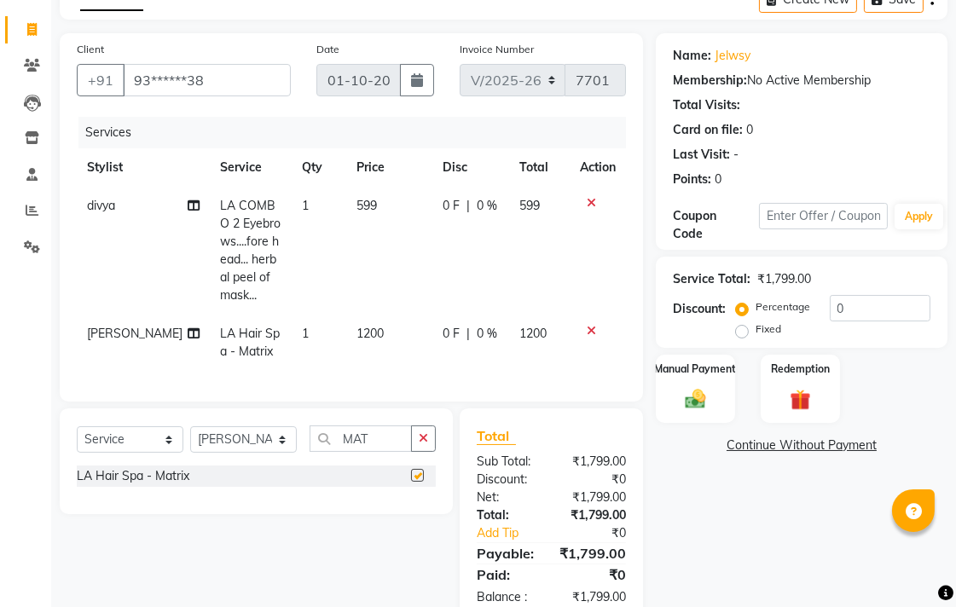
checkbox input "false"
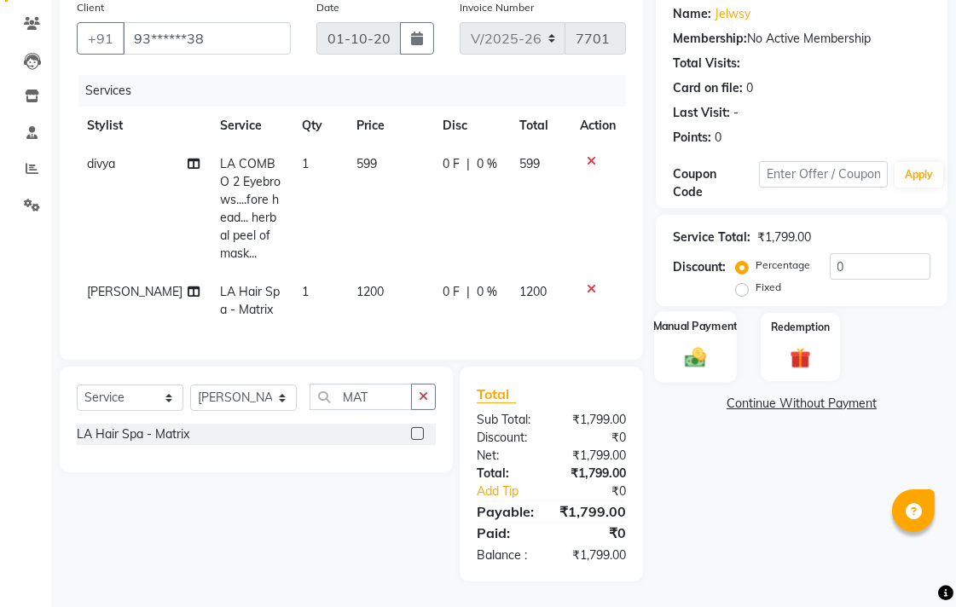
click at [676, 361] on div "Manual Payment" at bounding box center [695, 347] width 83 height 72
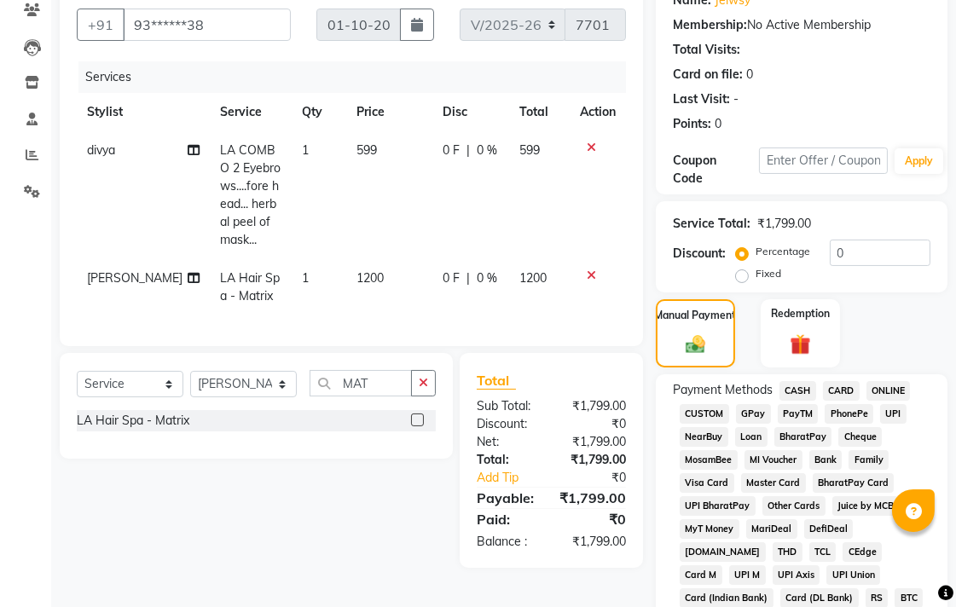
click at [807, 388] on span "CASH" at bounding box center [797, 391] width 37 height 20
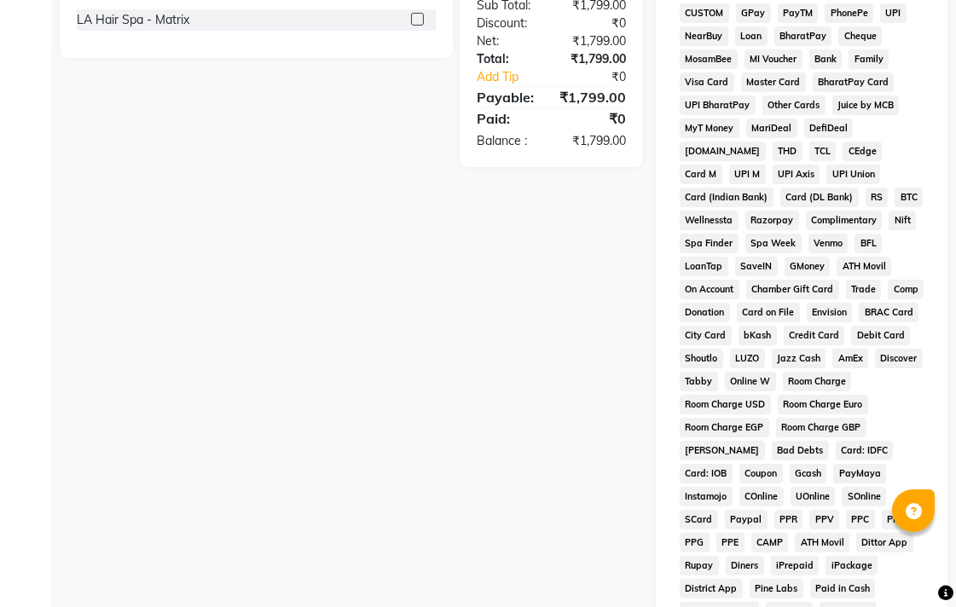
scroll to position [802, 0]
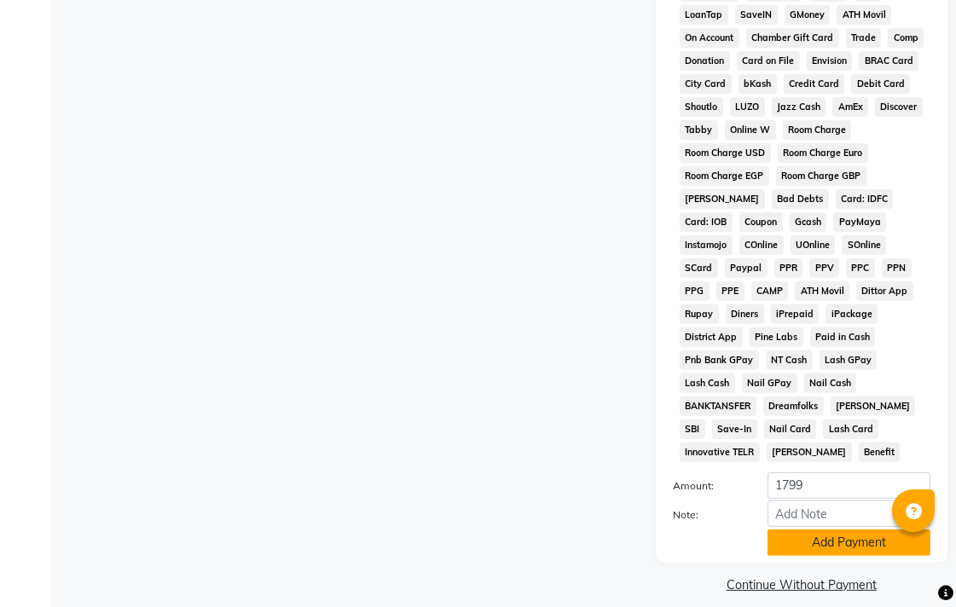
click at [821, 529] on button "Add Payment" at bounding box center [848, 542] width 163 height 26
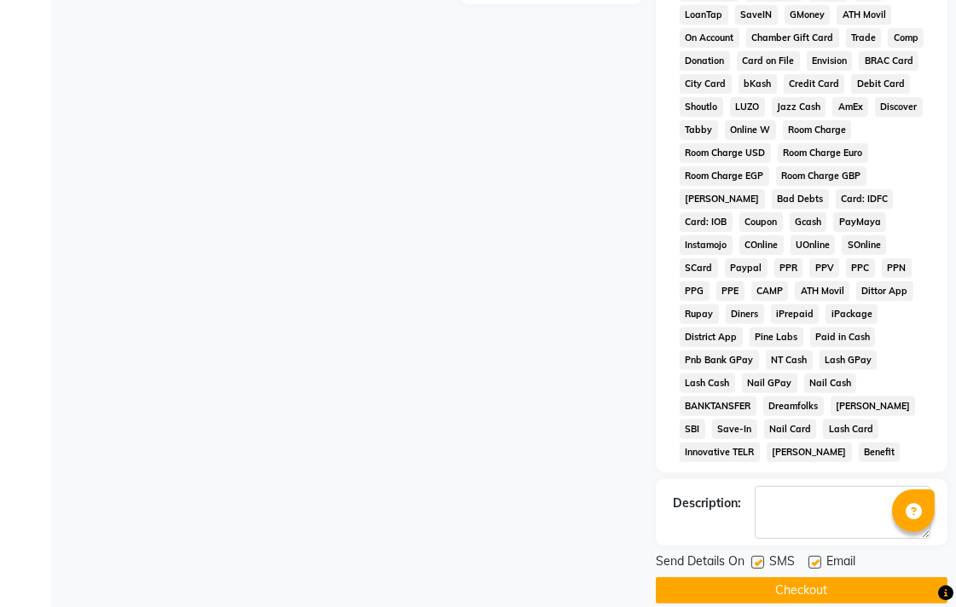
click at [825, 577] on button "Checkout" at bounding box center [802, 590] width 292 height 26
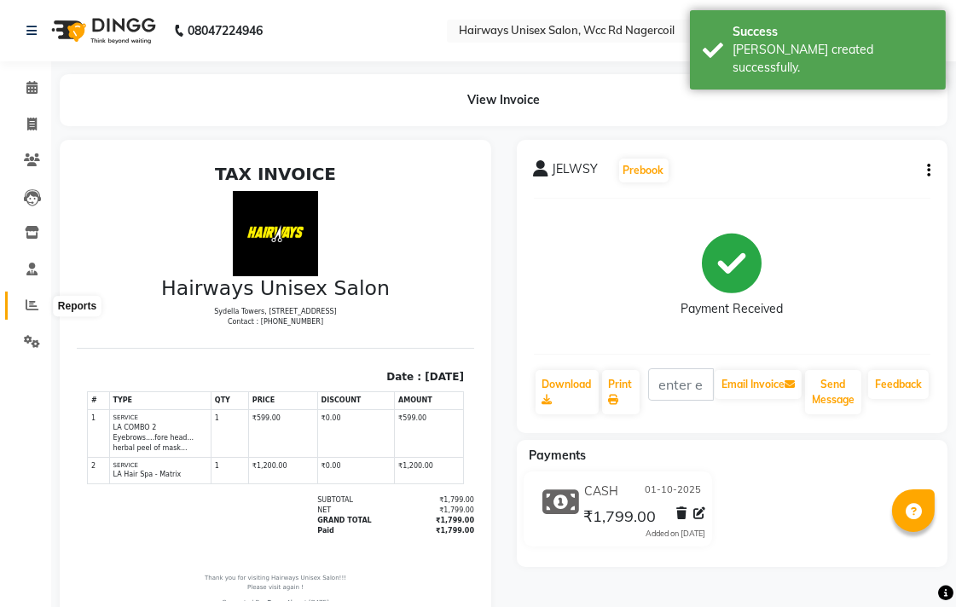
click at [30, 300] on icon at bounding box center [32, 304] width 13 height 13
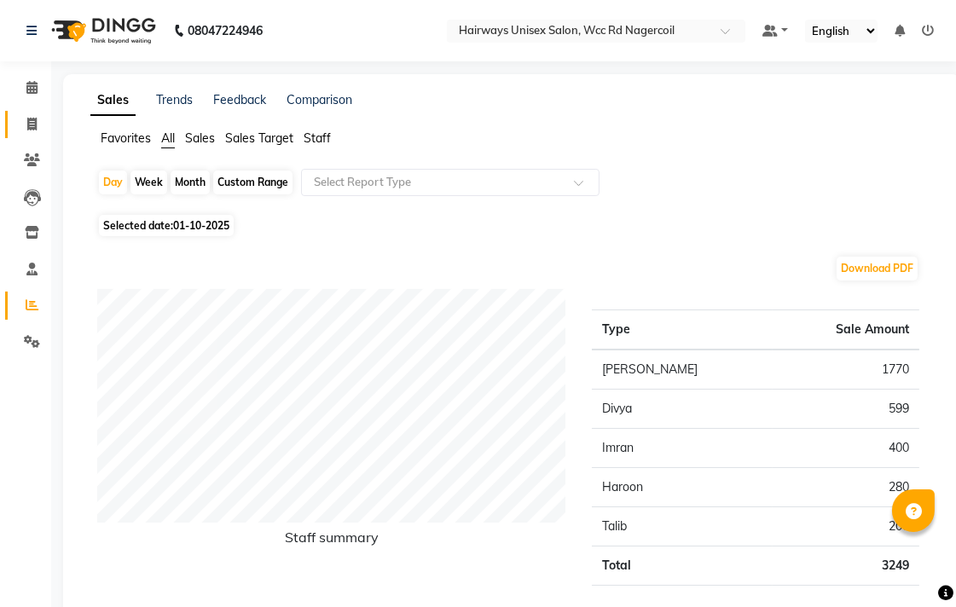
click at [29, 111] on link "Invoice" at bounding box center [25, 125] width 41 height 28
select select "service"
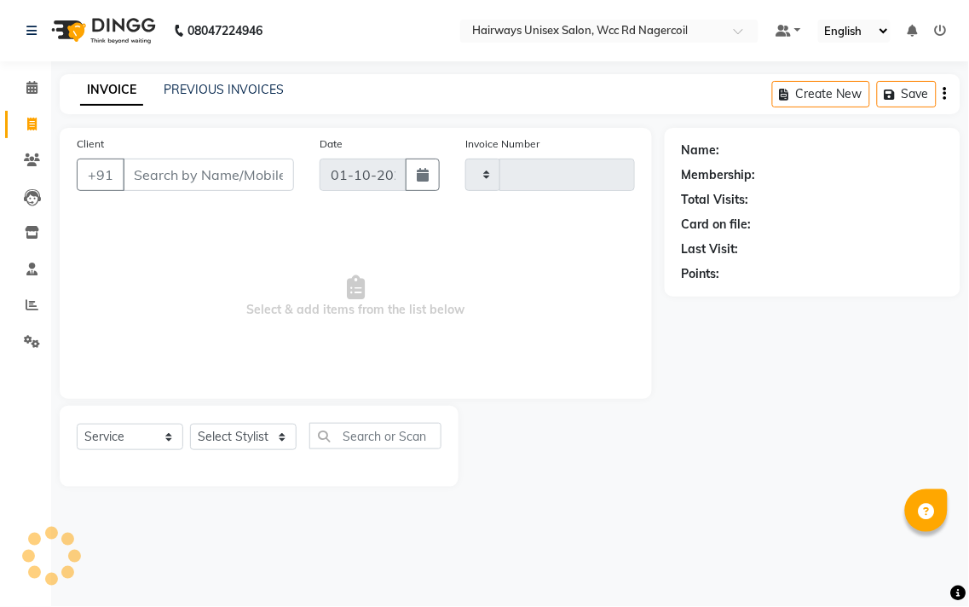
type input "7702"
select select "6523"
click at [31, 297] on span at bounding box center [32, 306] width 30 height 20
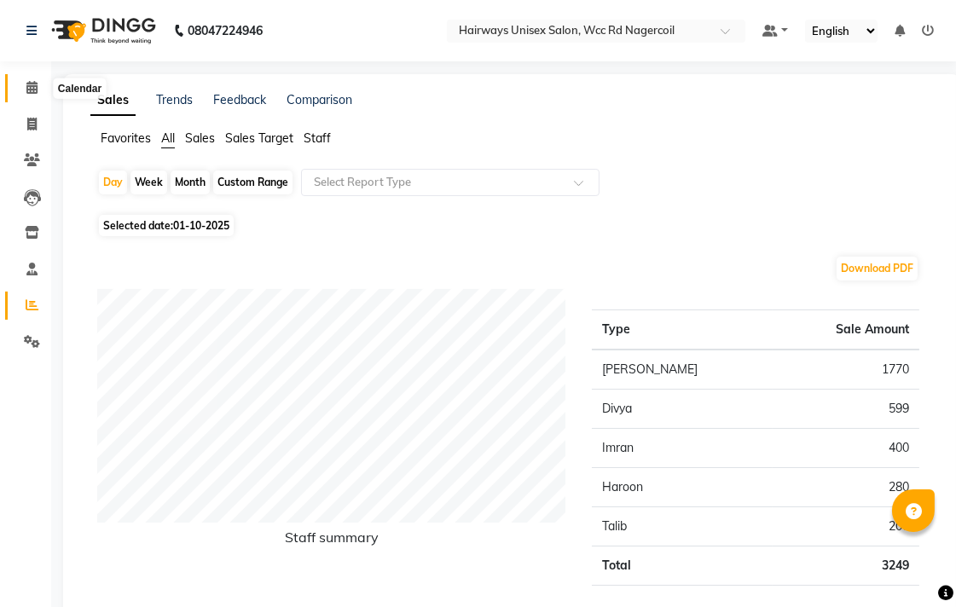
click at [32, 90] on icon at bounding box center [31, 87] width 11 height 13
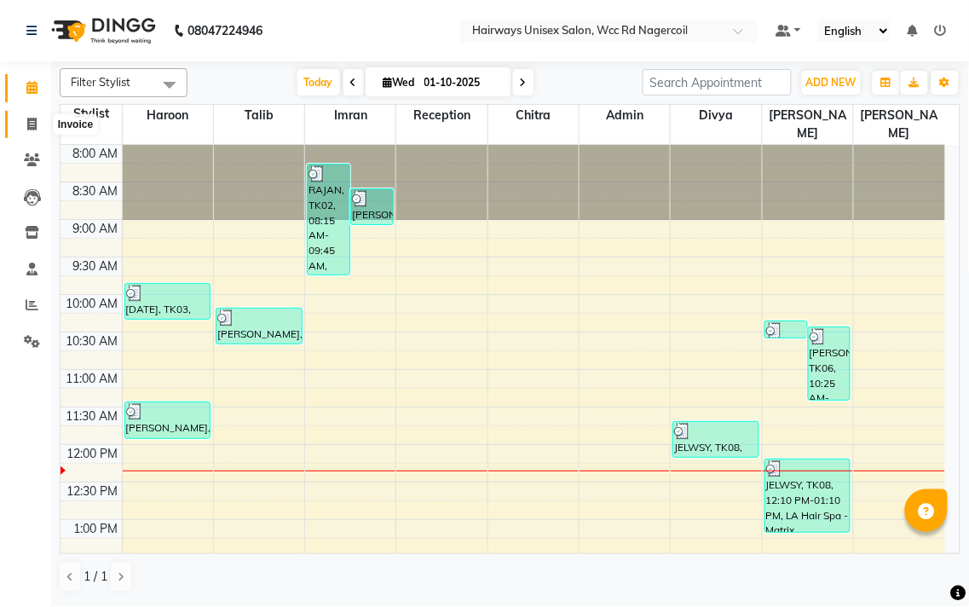
click at [34, 119] on icon at bounding box center [31, 124] width 9 height 13
select select "service"
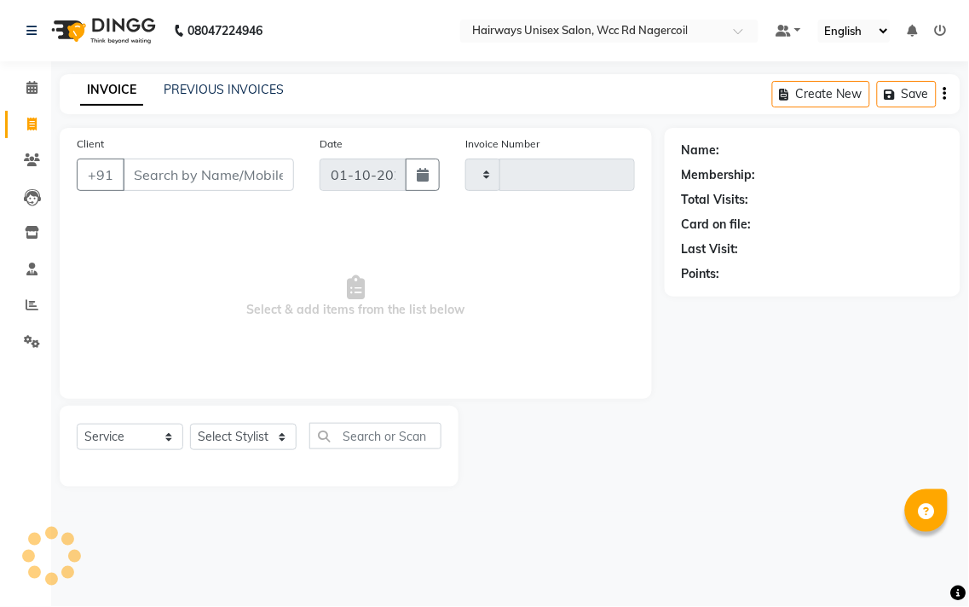
type input "7702"
select select "6523"
click at [262, 440] on select "Select Stylist Admin Chitra divya [PERSON_NAME] [PERSON_NAME] Reception [PERSON…" at bounding box center [243, 437] width 107 height 26
select select "49917"
click at [190, 425] on select "Select Stylist Admin Chitra divya [PERSON_NAME] [PERSON_NAME] Reception [PERSON…" at bounding box center [243, 437] width 107 height 26
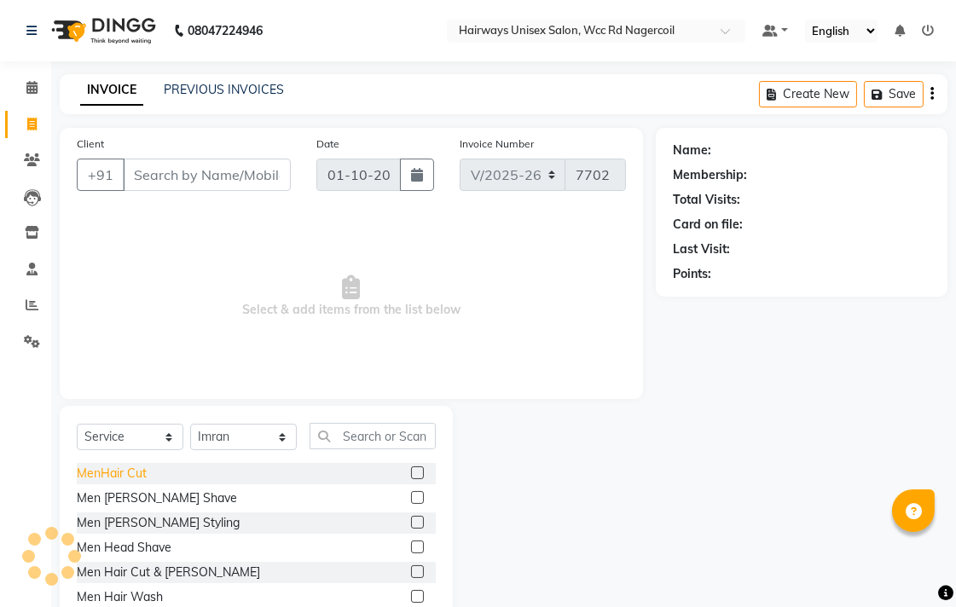
click at [112, 469] on div "MenHair Cut" at bounding box center [112, 474] width 70 height 18
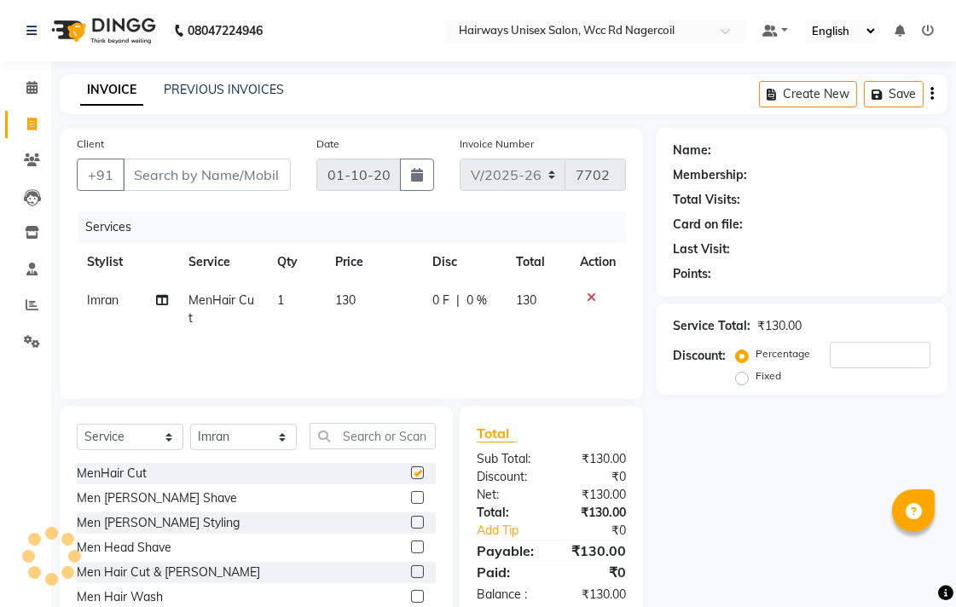
checkbox input "false"
click at [230, 167] on input "Client" at bounding box center [207, 175] width 168 height 32
type input "9"
type input "0"
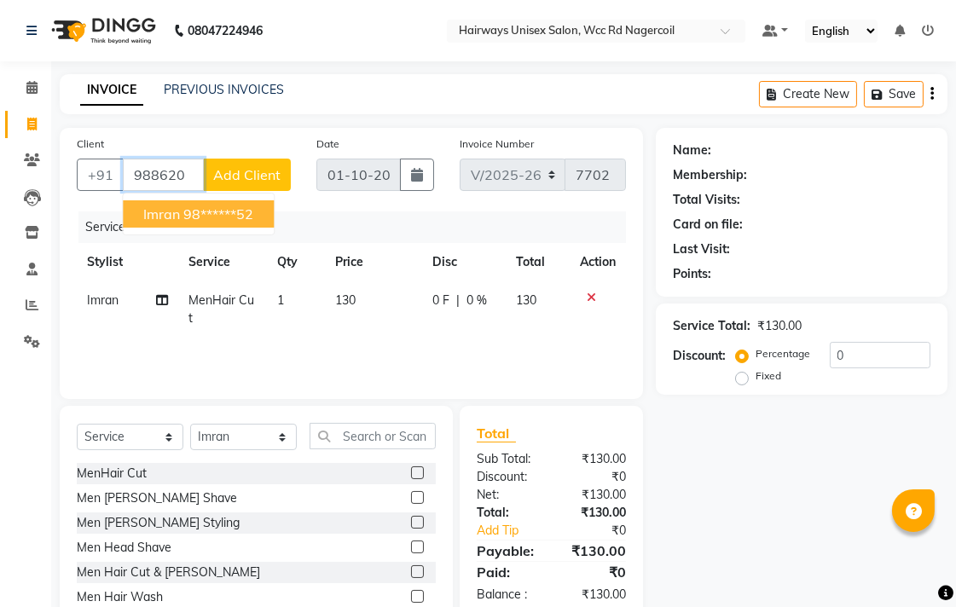
click at [223, 205] on ngb-highlight "98******52" at bounding box center [218, 213] width 70 height 17
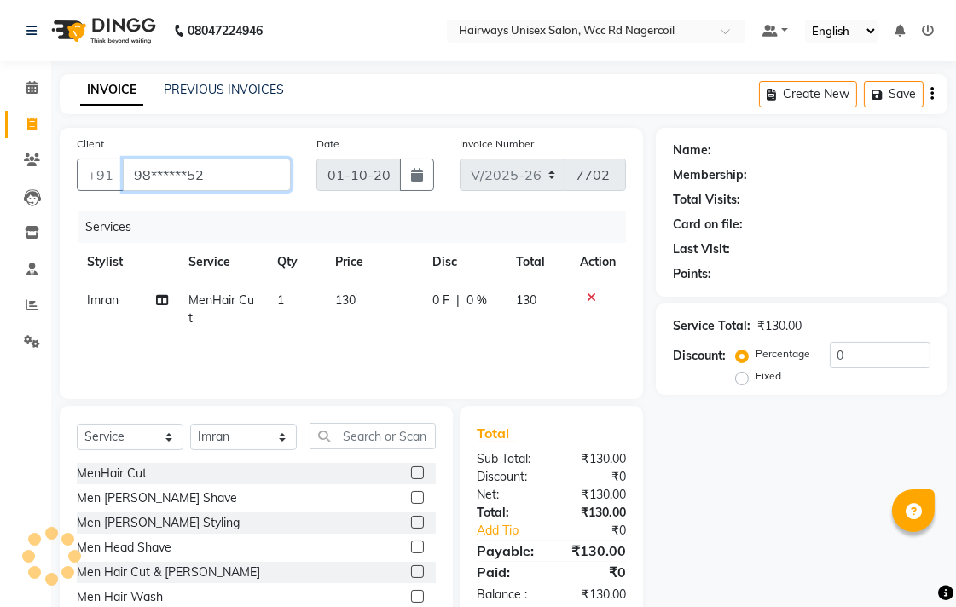
type input "98******52"
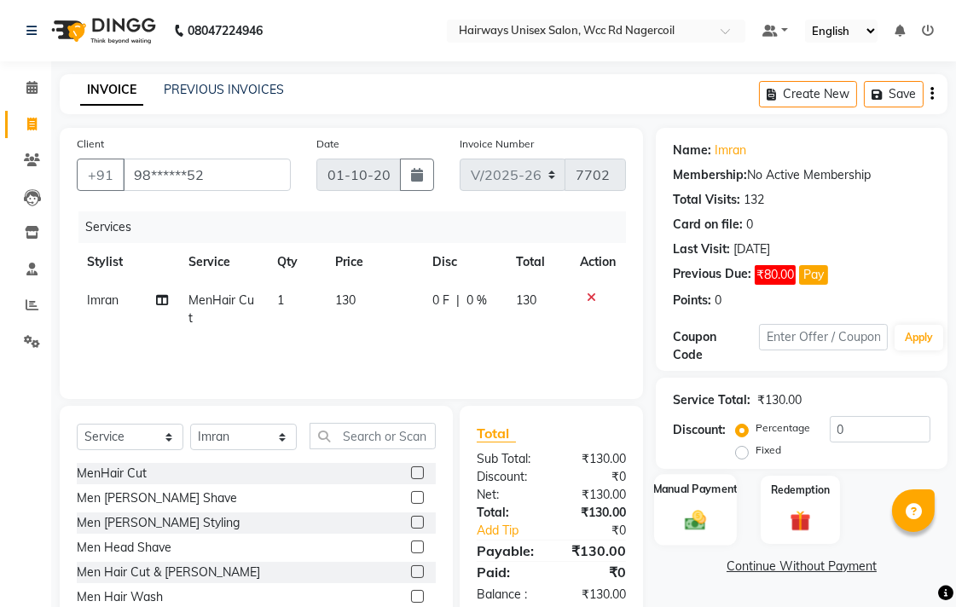
click at [685, 516] on img at bounding box center [695, 519] width 35 height 25
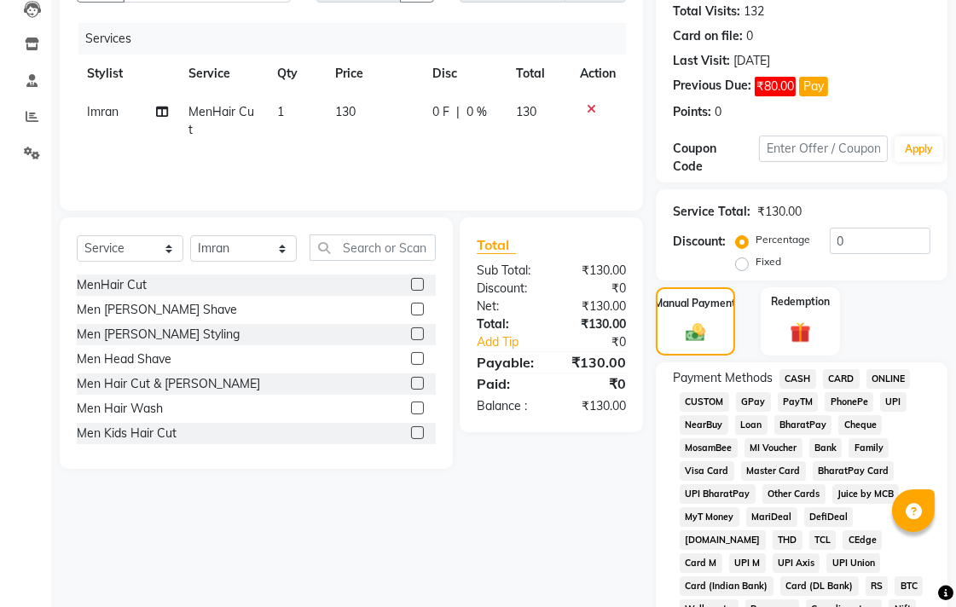
scroll to position [189, 0]
click at [796, 379] on span "CASH" at bounding box center [797, 378] width 37 height 20
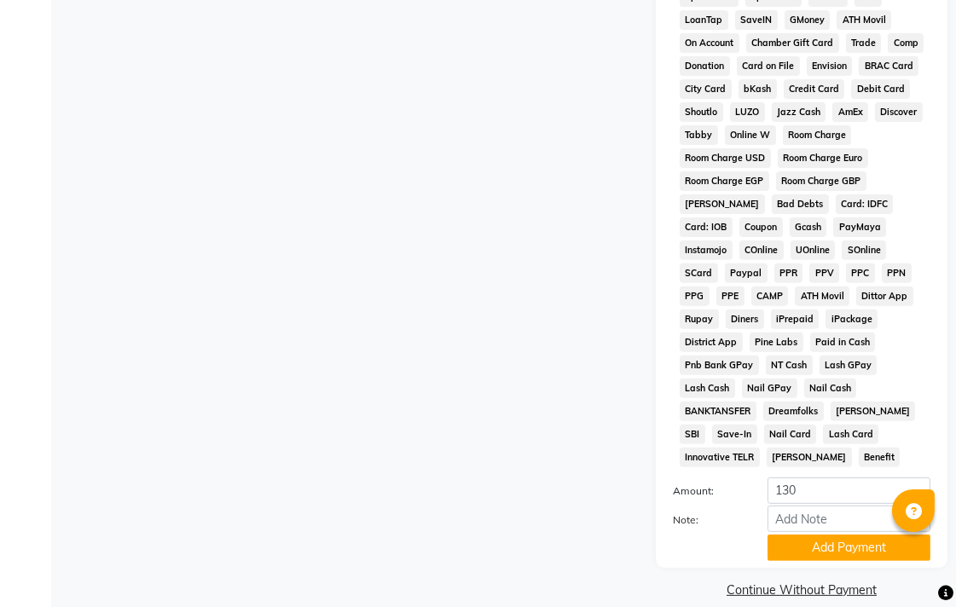
scroll to position [829, 0]
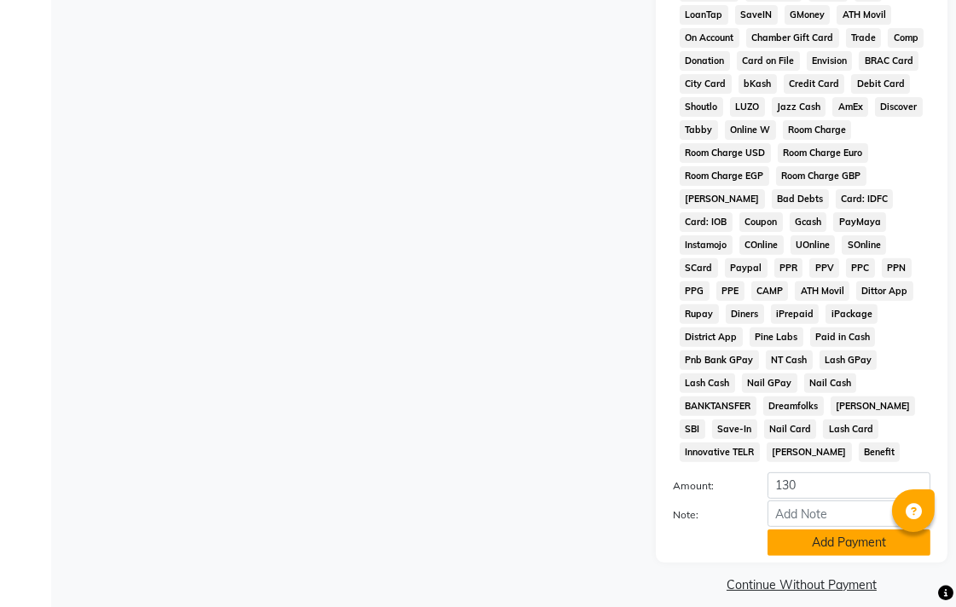
click at [806, 529] on button "Add Payment" at bounding box center [848, 542] width 163 height 26
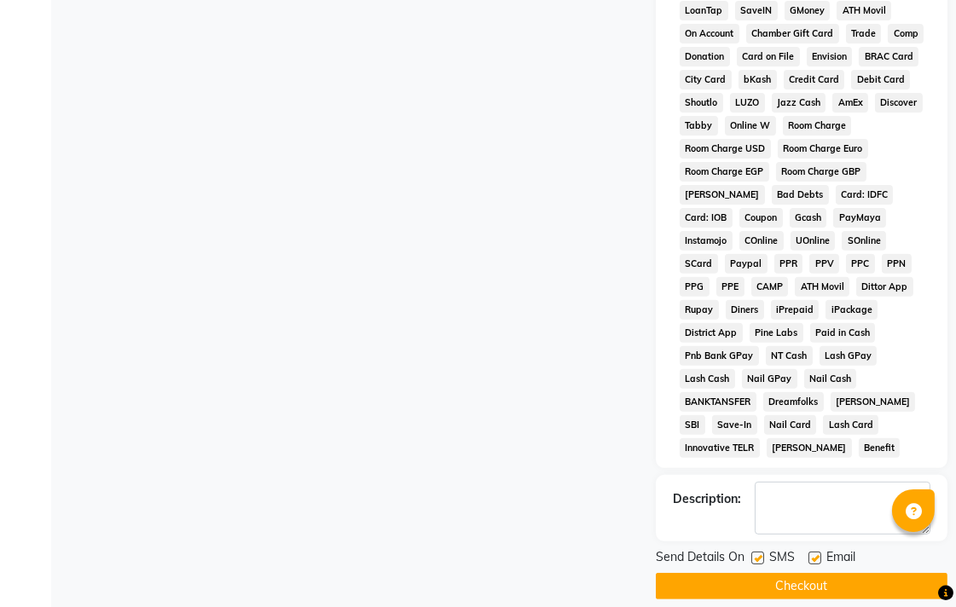
scroll to position [834, 0]
click at [806, 572] on button "Checkout" at bounding box center [802, 585] width 292 height 26
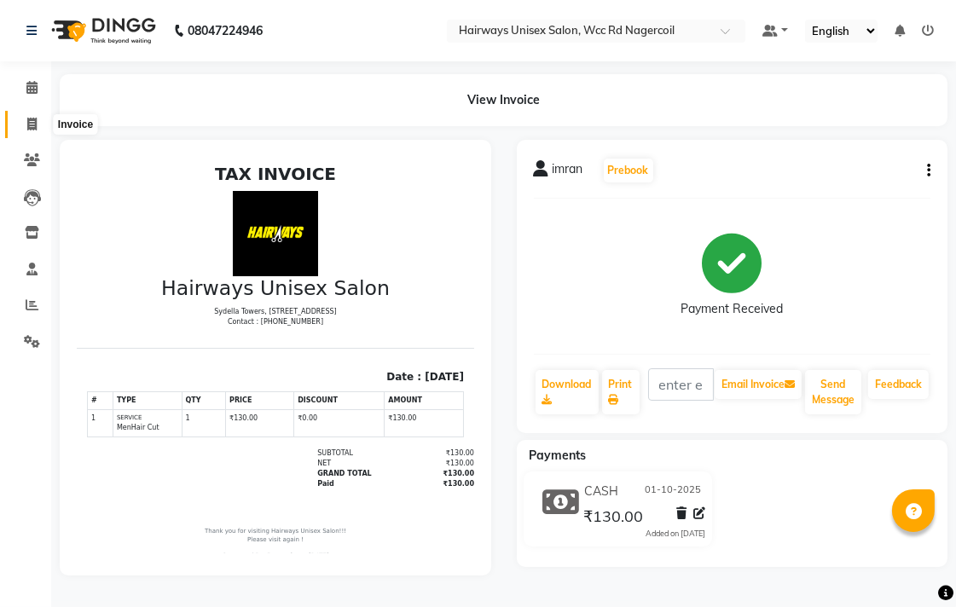
click at [29, 118] on icon at bounding box center [31, 124] width 9 height 13
select select "service"
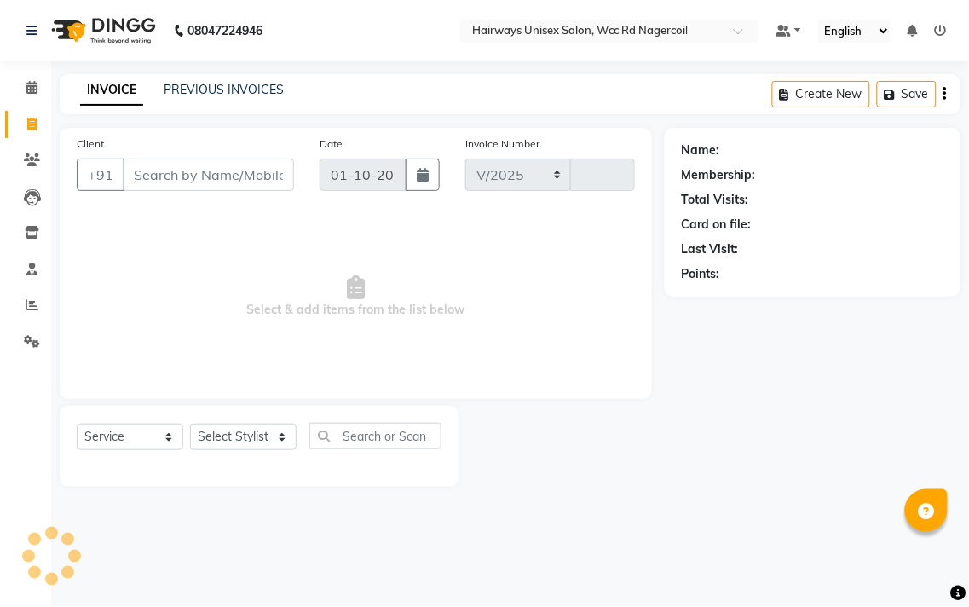
select select "6523"
type input "7703"
click at [30, 315] on link "Reports" at bounding box center [25, 306] width 41 height 28
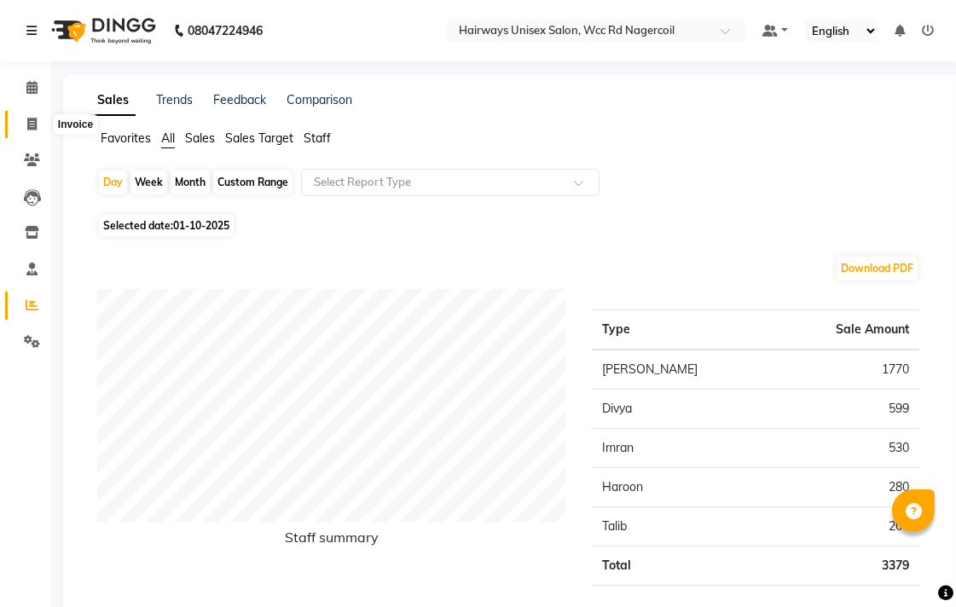
click at [38, 116] on span at bounding box center [32, 125] width 30 height 20
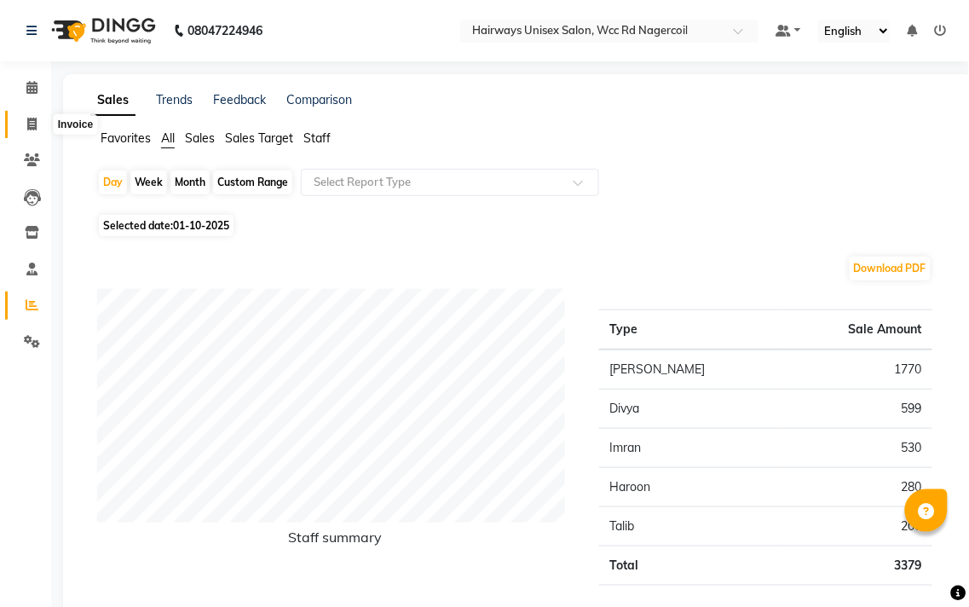
select select "6523"
select select "service"
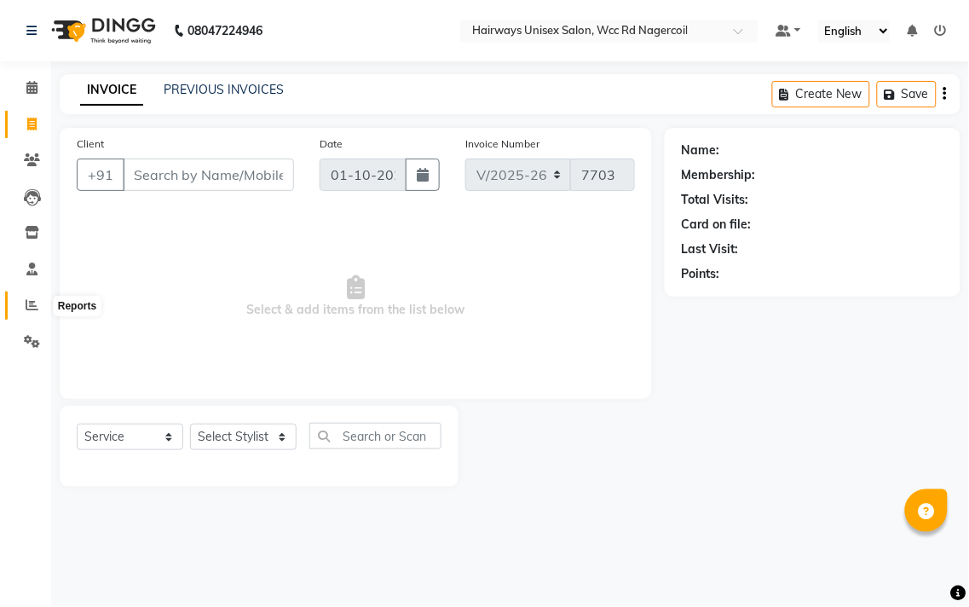
click at [31, 314] on span at bounding box center [32, 306] width 30 height 20
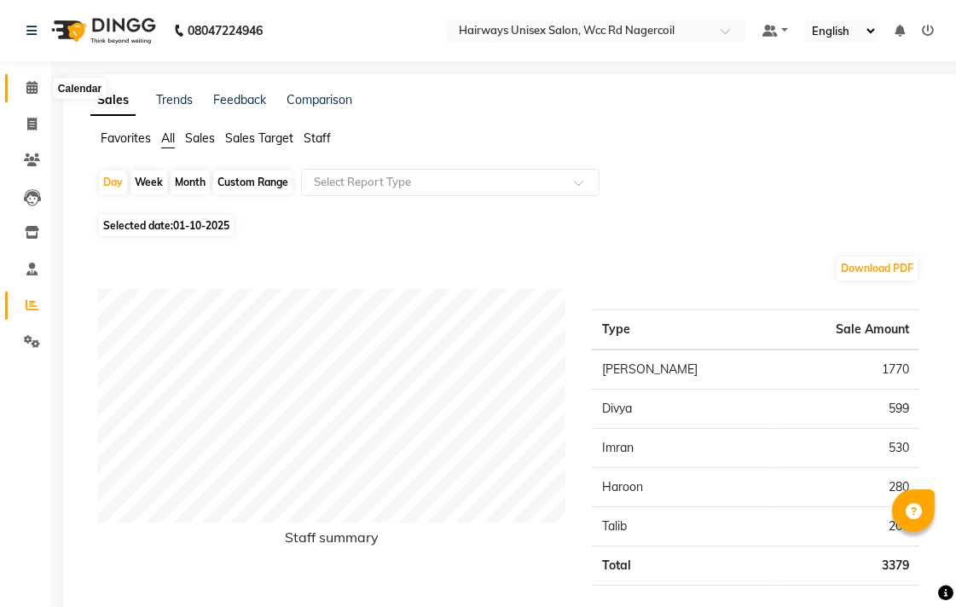
click at [35, 85] on icon at bounding box center [31, 87] width 11 height 13
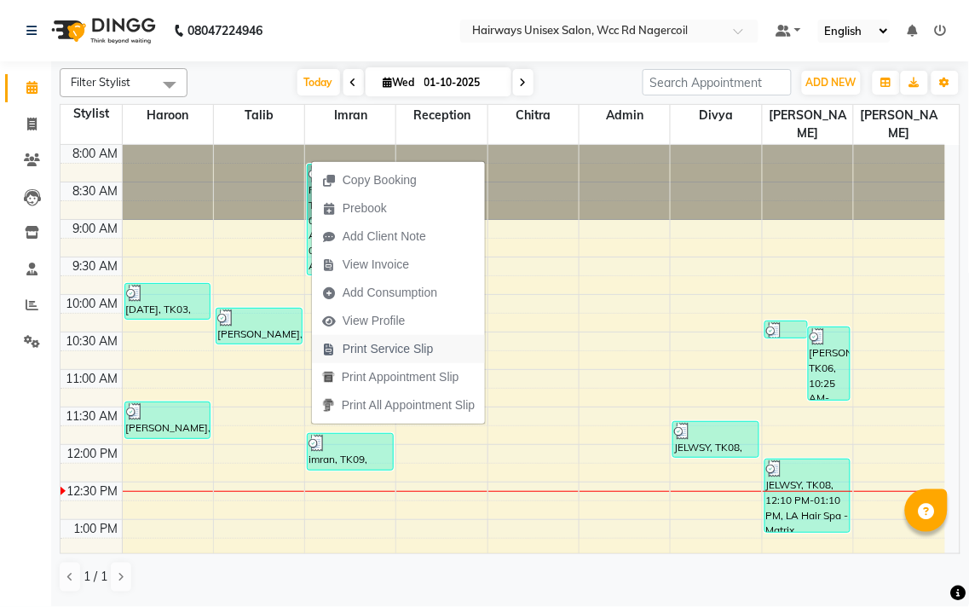
click at [396, 349] on span "Print Service Slip" at bounding box center [388, 349] width 91 height 18
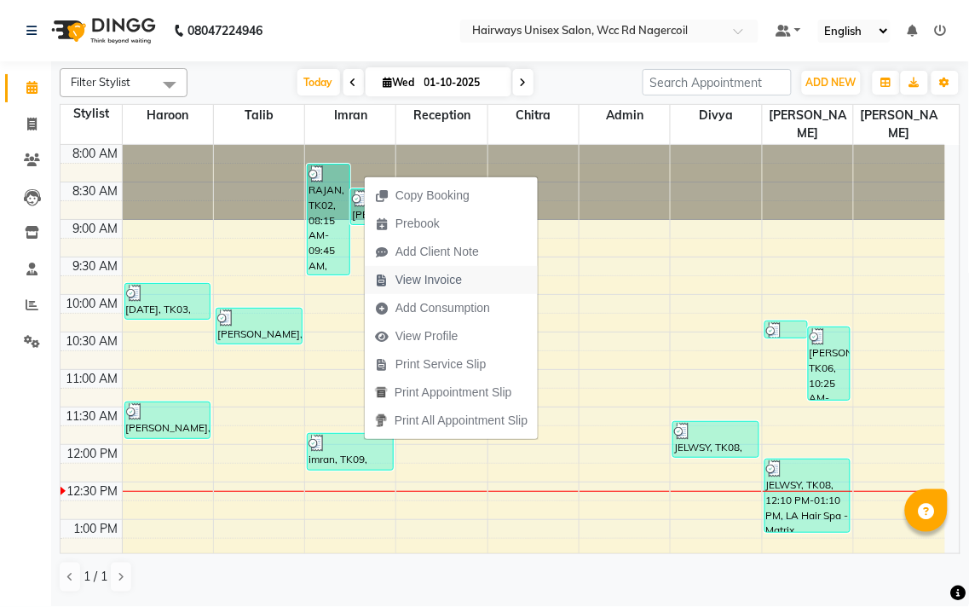
click at [464, 273] on span "View Invoice" at bounding box center [418, 280] width 107 height 28
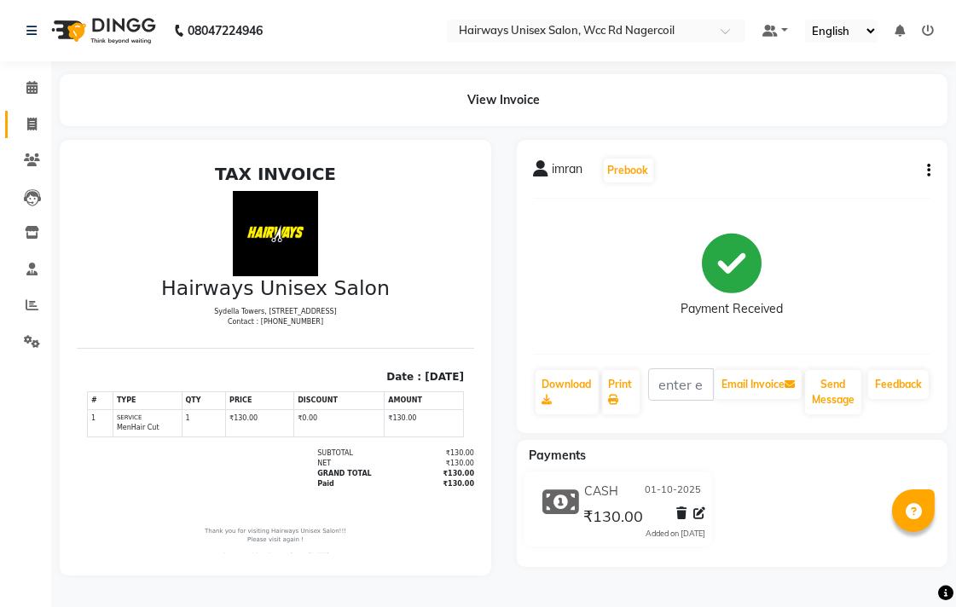
click at [20, 112] on link "Invoice" at bounding box center [25, 125] width 41 height 28
select select "service"
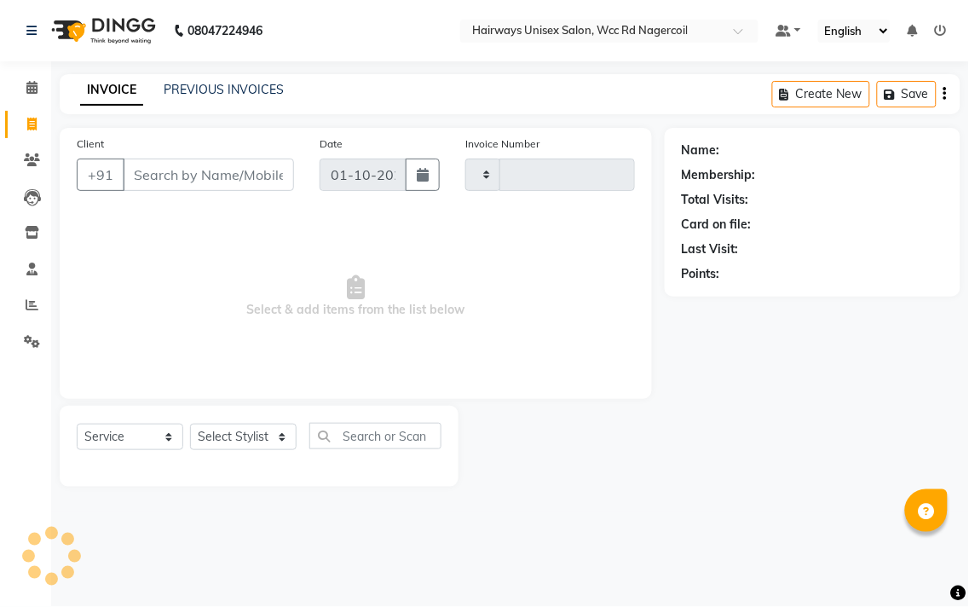
type input "7703"
select select "6523"
click at [26, 85] on icon at bounding box center [31, 87] width 11 height 13
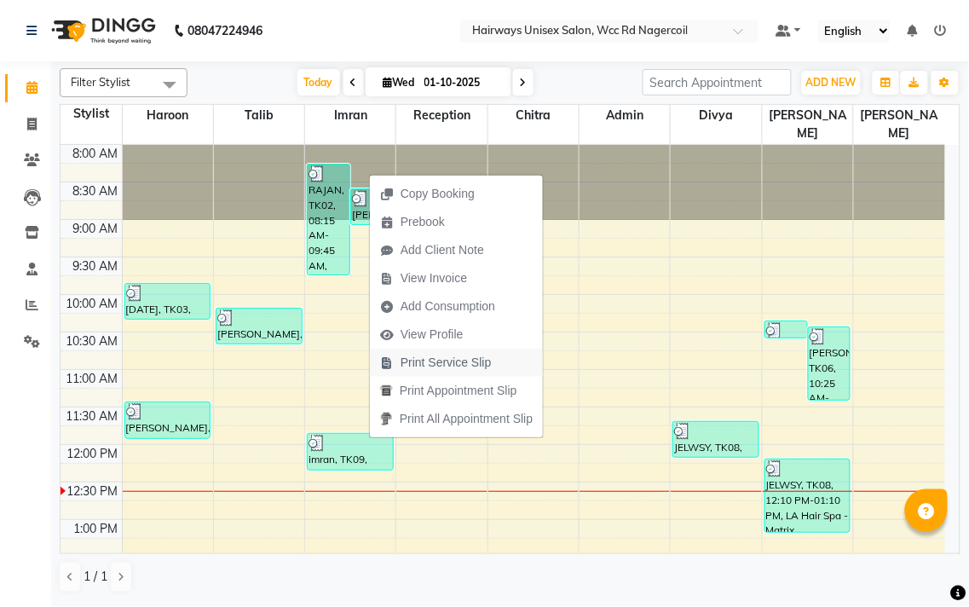
click at [467, 369] on span "Print Service Slip" at bounding box center [446, 363] width 91 height 18
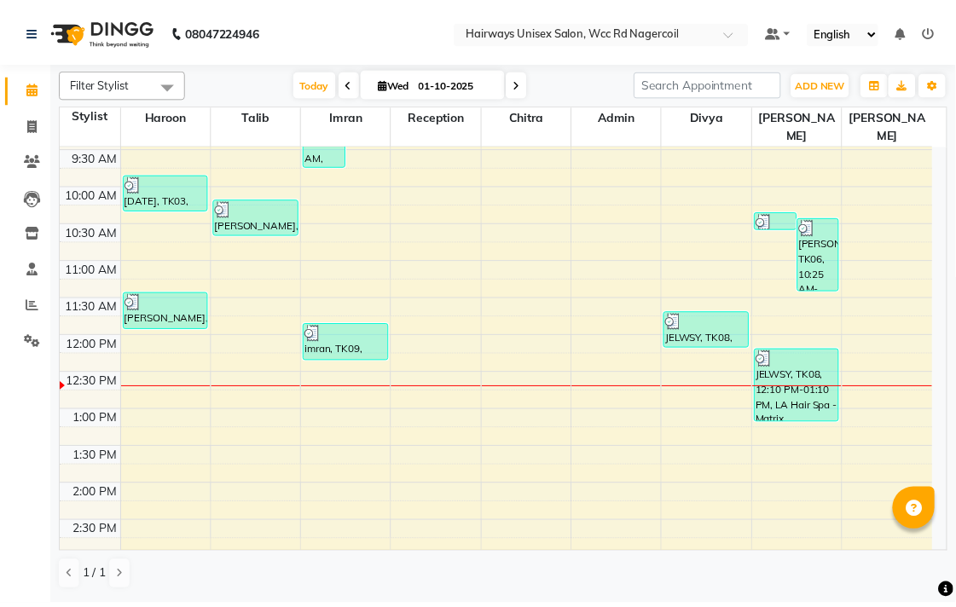
scroll to position [79, 0]
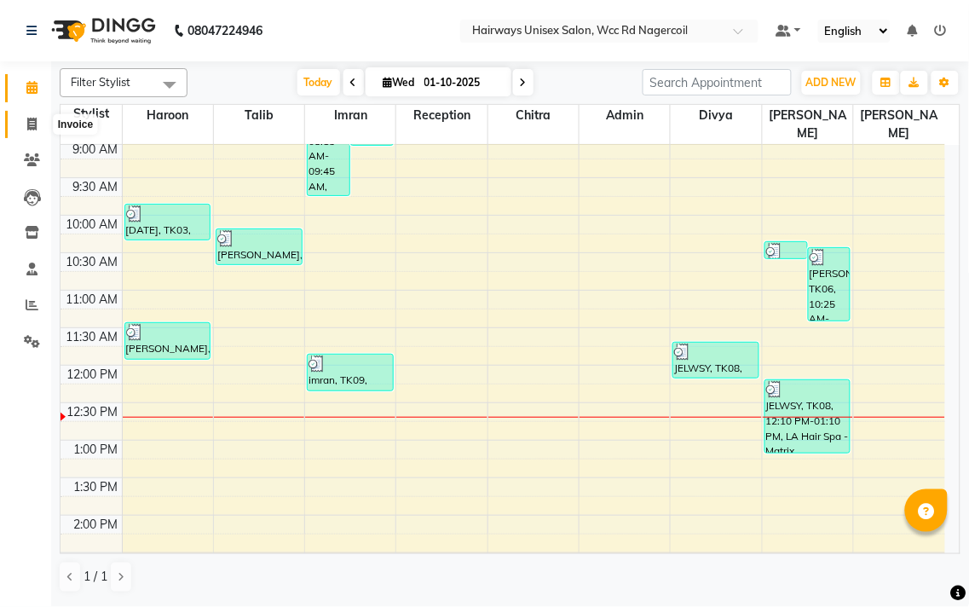
click at [36, 133] on span at bounding box center [32, 125] width 30 height 20
select select "service"
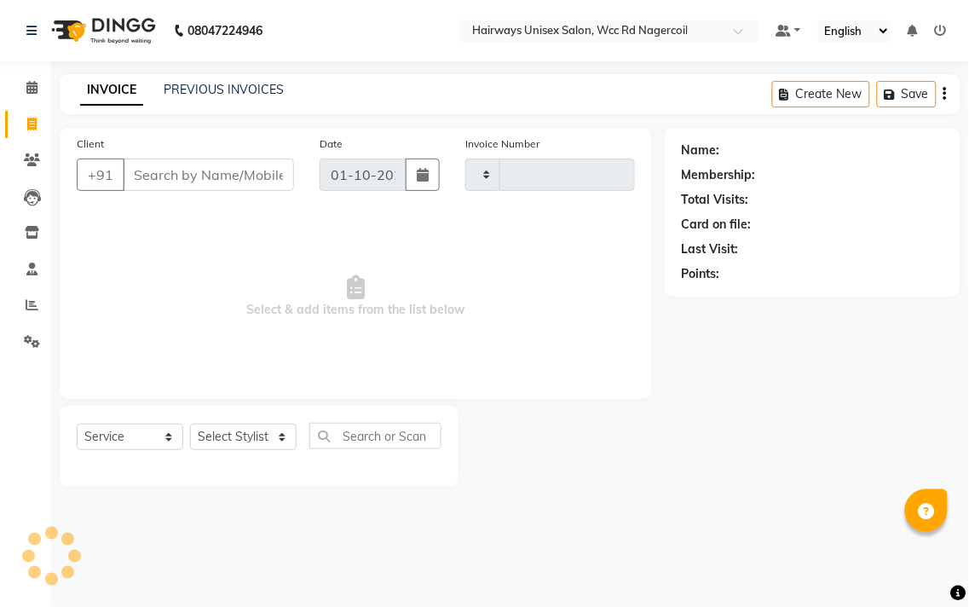
type input "7703"
select select "6523"
click at [32, 315] on link "Reports" at bounding box center [25, 306] width 41 height 28
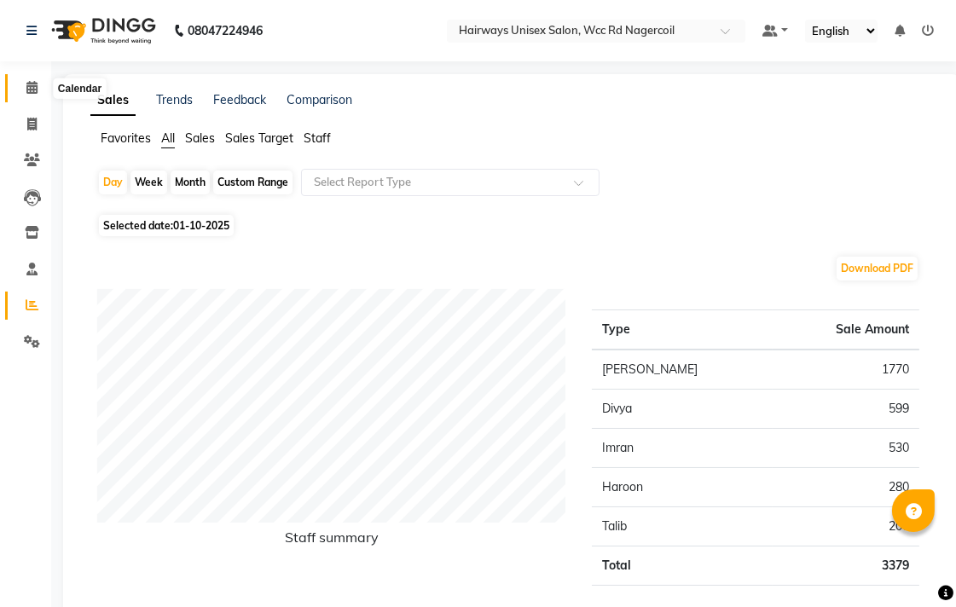
click at [31, 90] on icon at bounding box center [31, 87] width 11 height 13
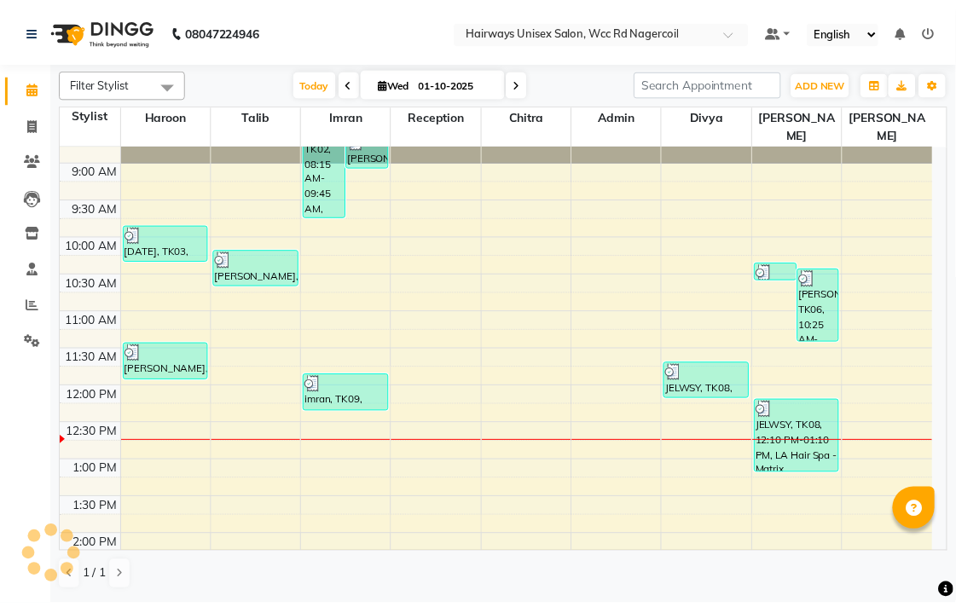
scroll to position [284, 0]
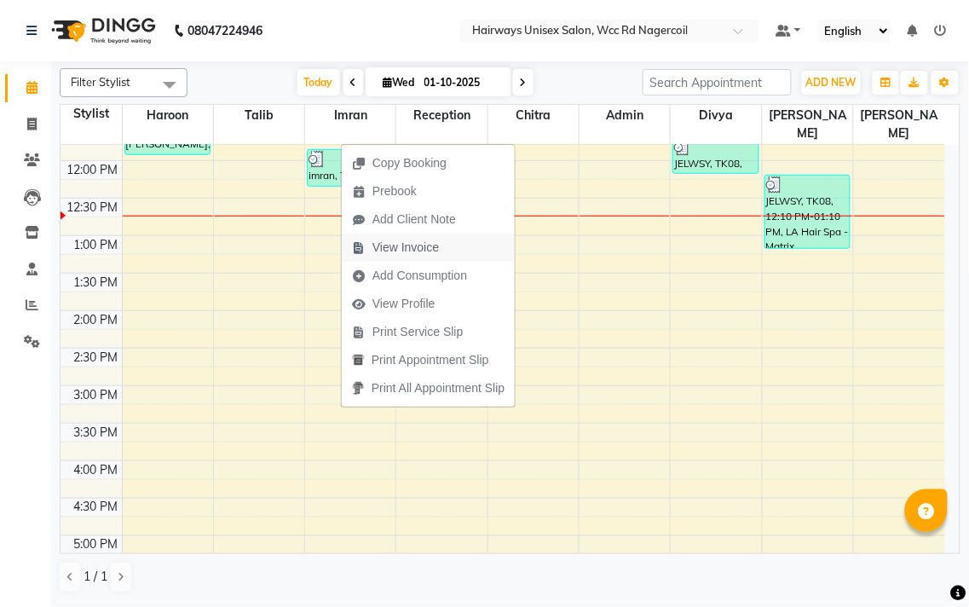
click at [403, 257] on span "View Invoice" at bounding box center [395, 248] width 107 height 28
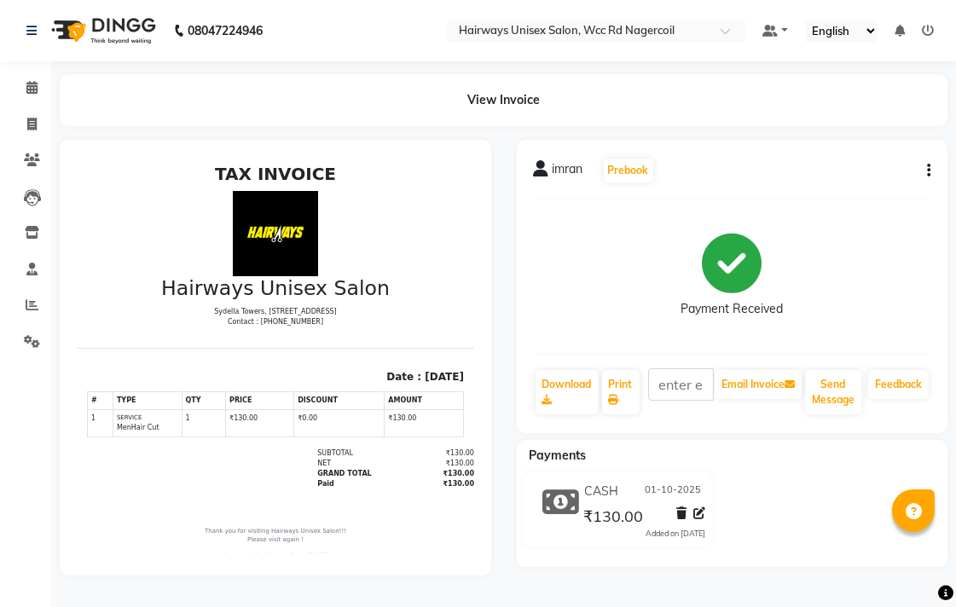
scroll to position [7, 0]
click at [624, 390] on link "Print" at bounding box center [621, 392] width 38 height 44
click at [18, 309] on span at bounding box center [32, 306] width 30 height 20
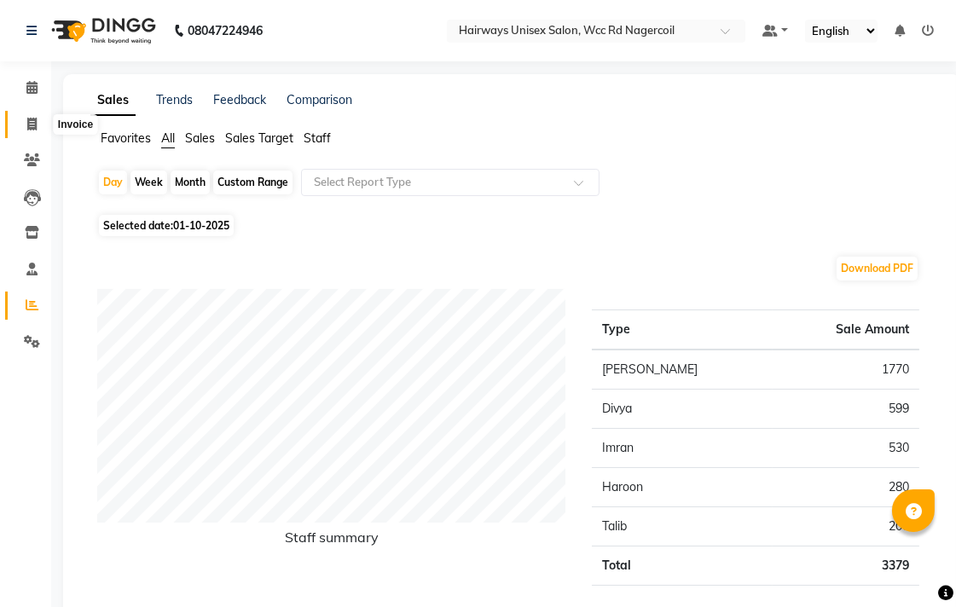
click at [31, 133] on span at bounding box center [32, 125] width 30 height 20
select select "service"
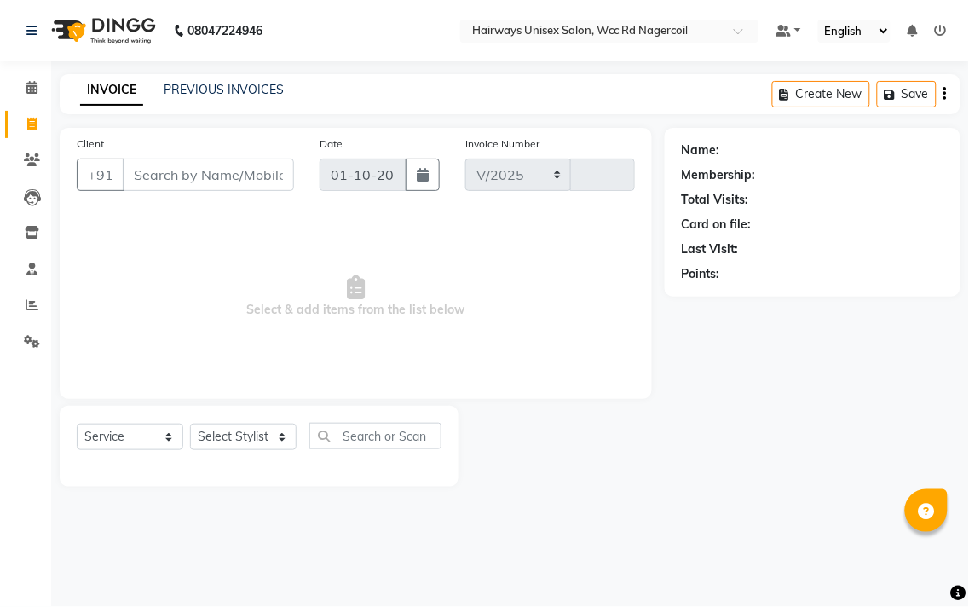
select select "6523"
type input "7703"
click at [35, 311] on icon at bounding box center [32, 304] width 13 height 13
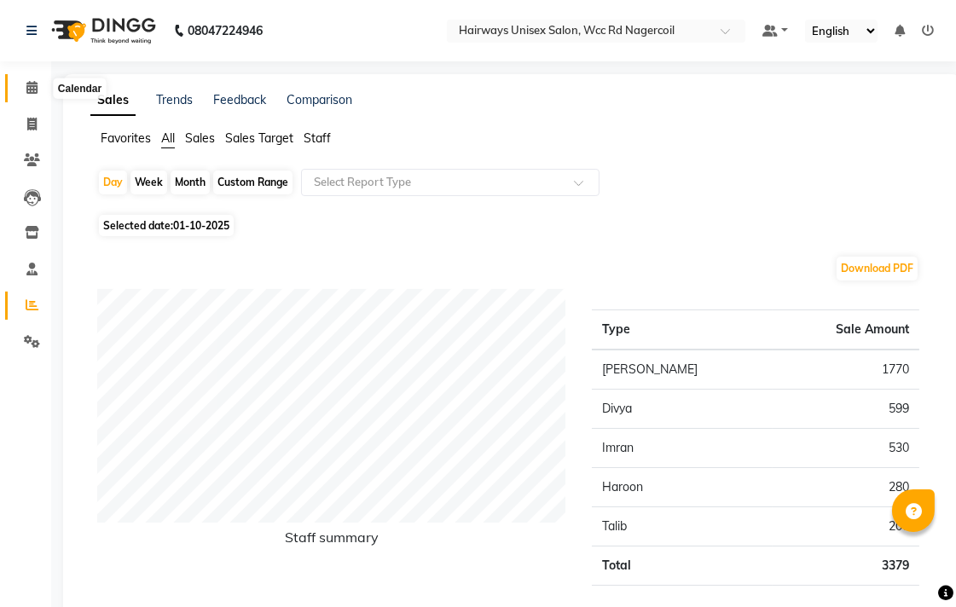
click at [32, 81] on icon at bounding box center [31, 87] width 11 height 13
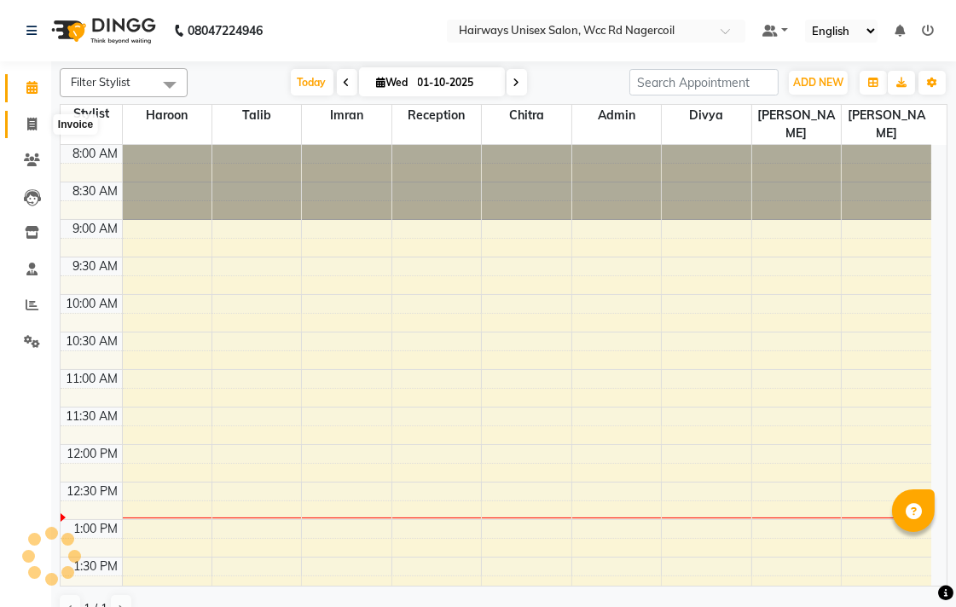
scroll to position [303, 0]
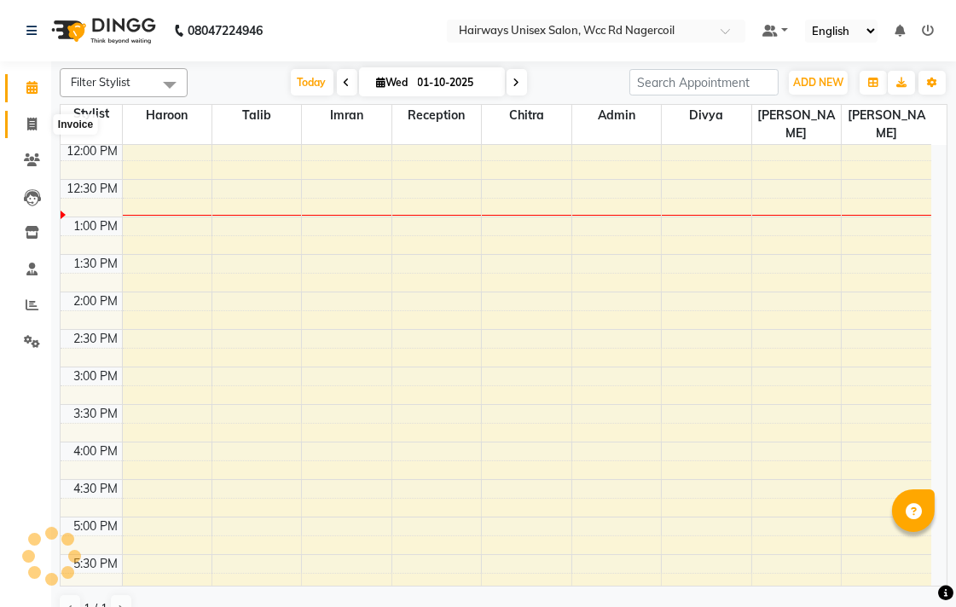
click at [35, 130] on icon at bounding box center [31, 124] width 9 height 13
select select "service"
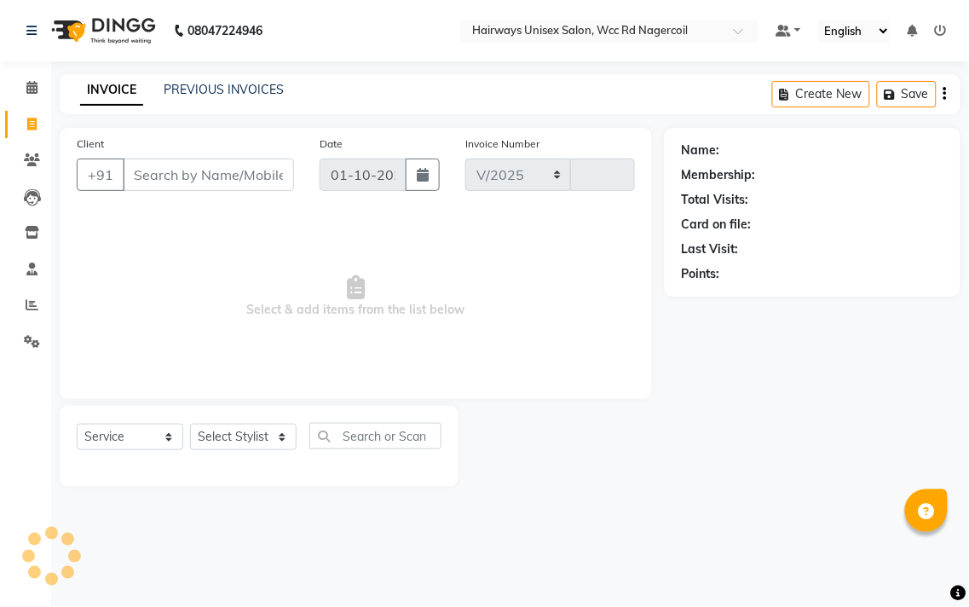
select select "6523"
type input "7703"
click at [17, 303] on span at bounding box center [32, 306] width 30 height 20
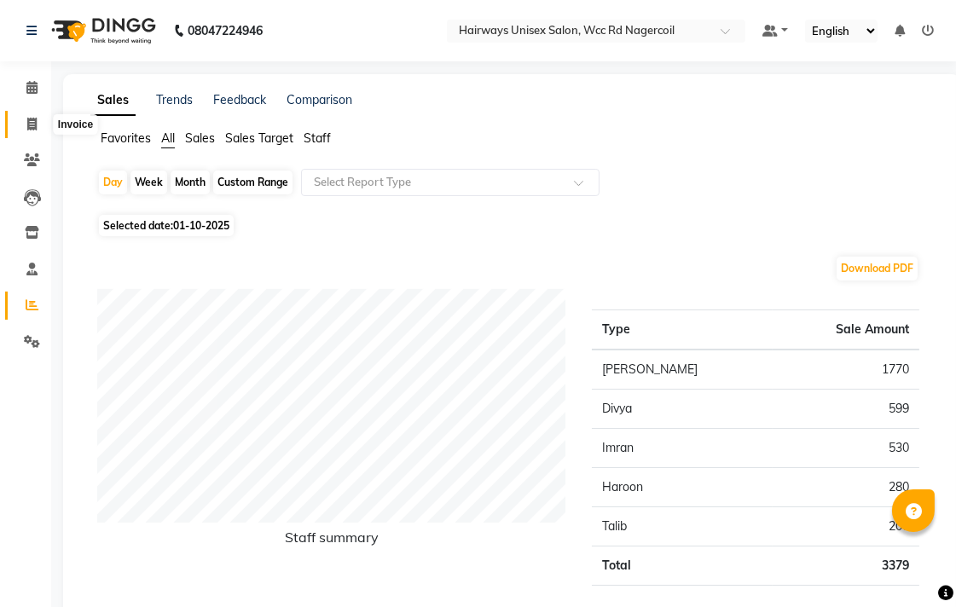
click at [28, 124] on icon at bounding box center [31, 124] width 9 height 13
select select "service"
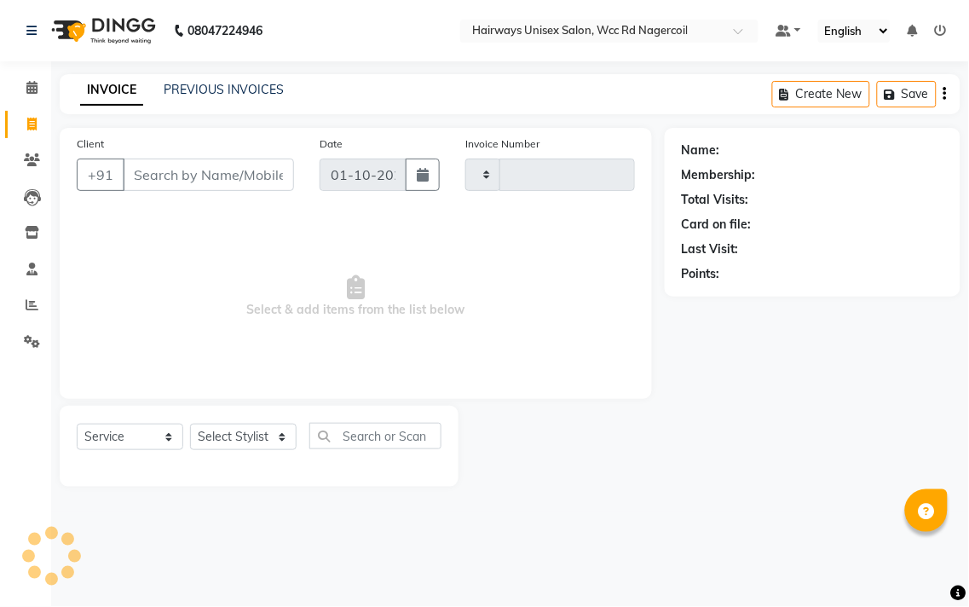
type input "7703"
select select "6523"
click at [284, 440] on select "Select Stylist Admin Chitra divya [PERSON_NAME] [PERSON_NAME] Reception [PERSON…" at bounding box center [243, 437] width 107 height 26
select select "49917"
click at [190, 425] on select "Select Stylist Admin Chitra divya [PERSON_NAME] [PERSON_NAME] Reception [PERSON…" at bounding box center [243, 437] width 107 height 26
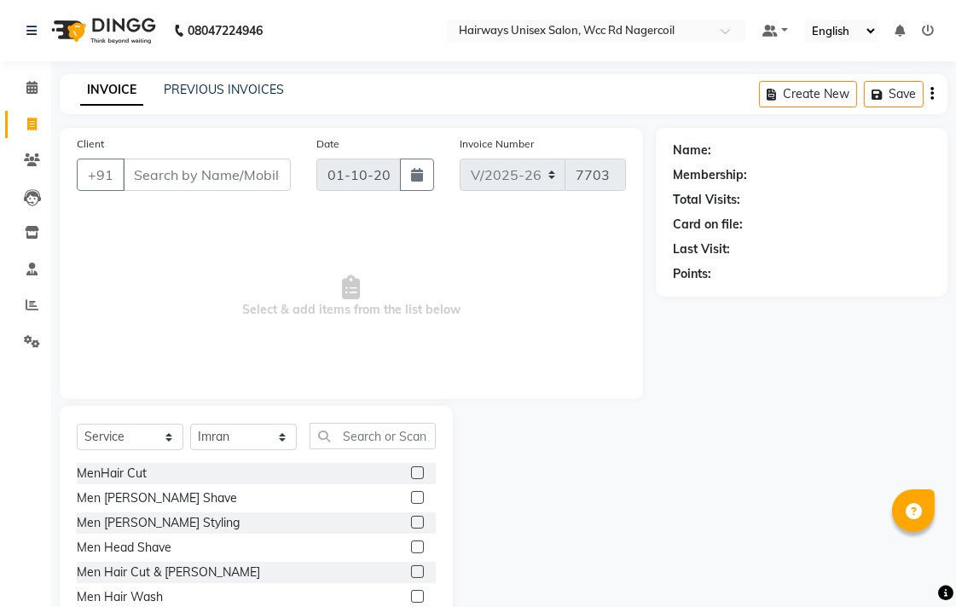
click at [411, 520] on label at bounding box center [417, 522] width 13 height 13
click at [411, 520] on input "checkbox" at bounding box center [416, 522] width 11 height 11
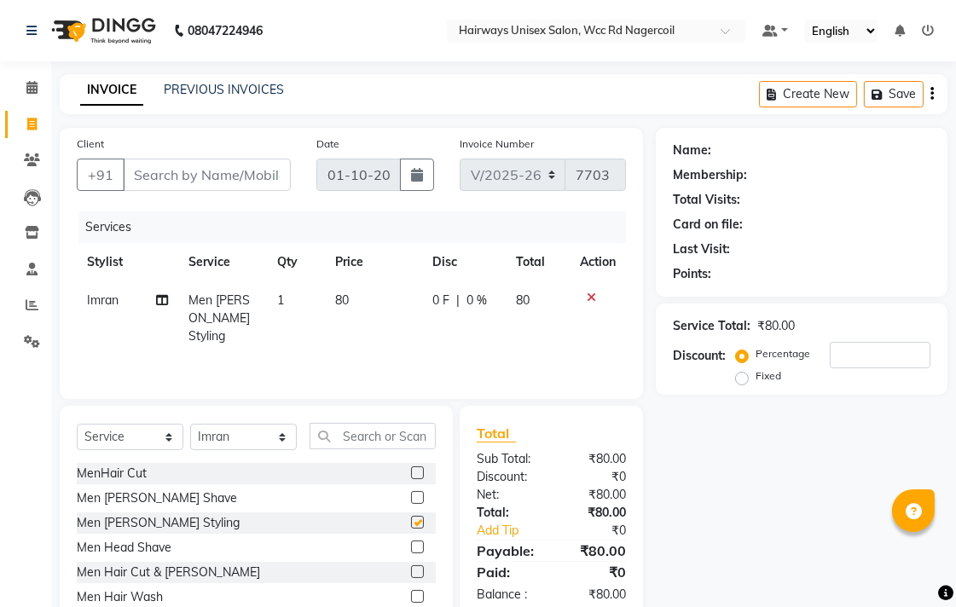
checkbox input "false"
click at [208, 182] on input "Client" at bounding box center [207, 175] width 168 height 32
type input "8"
type input "0"
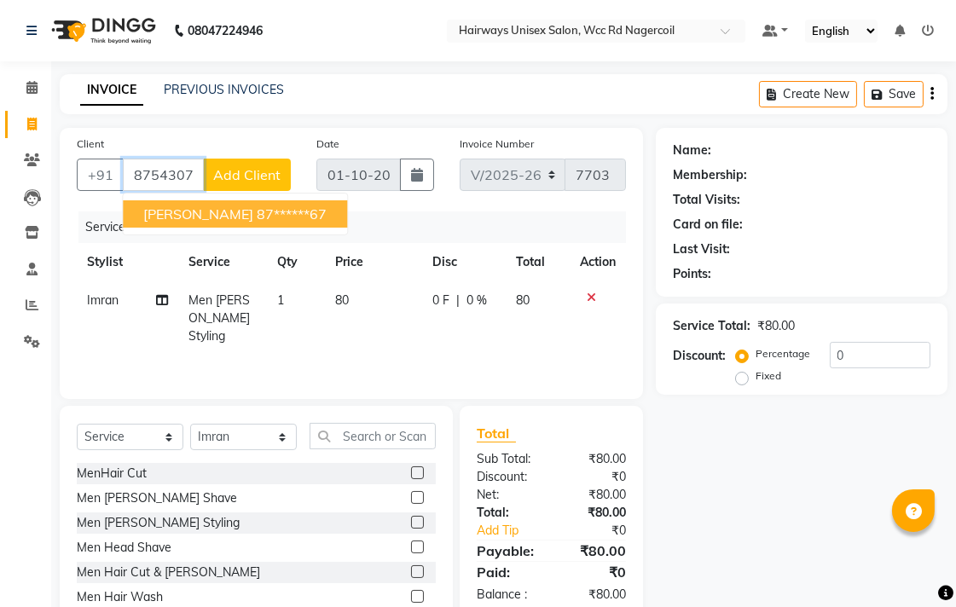
click at [257, 220] on ngb-highlight "87******67" at bounding box center [292, 213] width 70 height 17
type input "87******67"
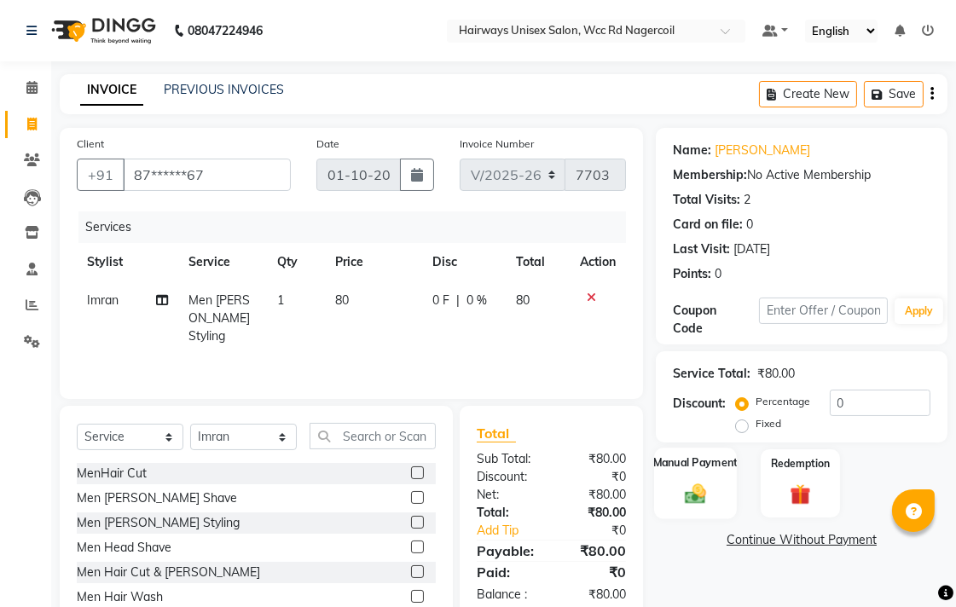
click at [687, 478] on div "Manual Payment" at bounding box center [695, 484] width 83 height 72
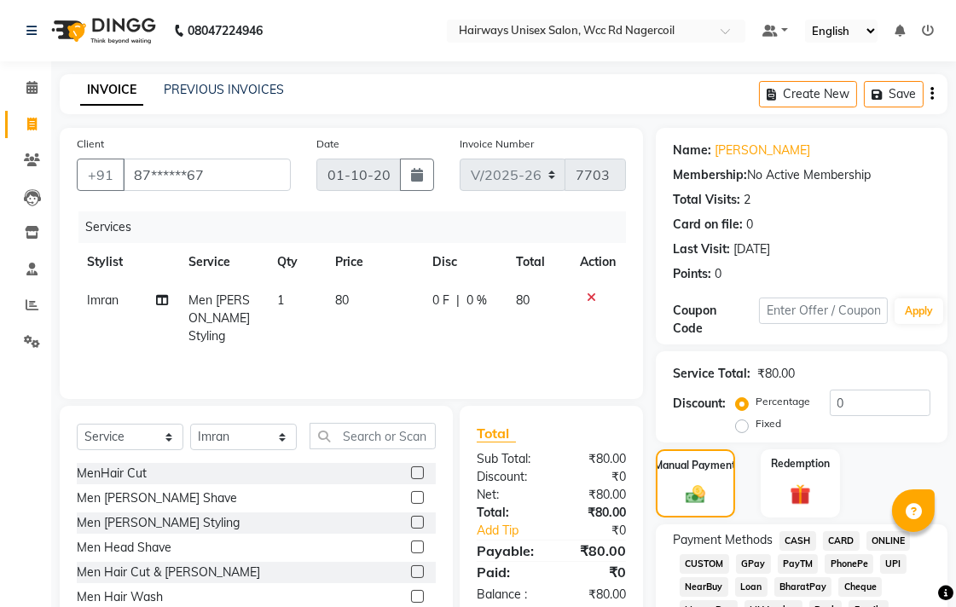
scroll to position [284, 0]
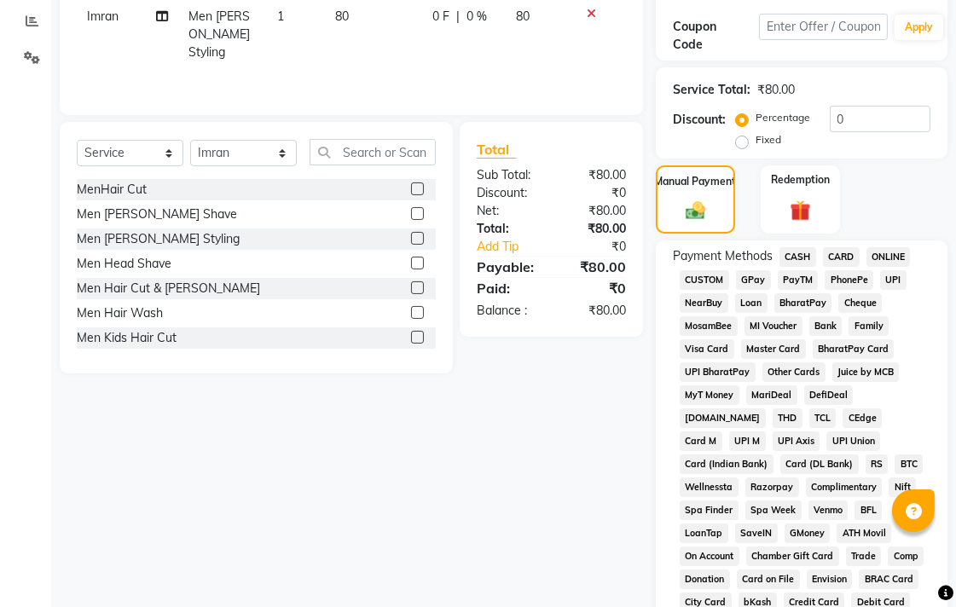
click at [804, 259] on span "CASH" at bounding box center [797, 257] width 37 height 20
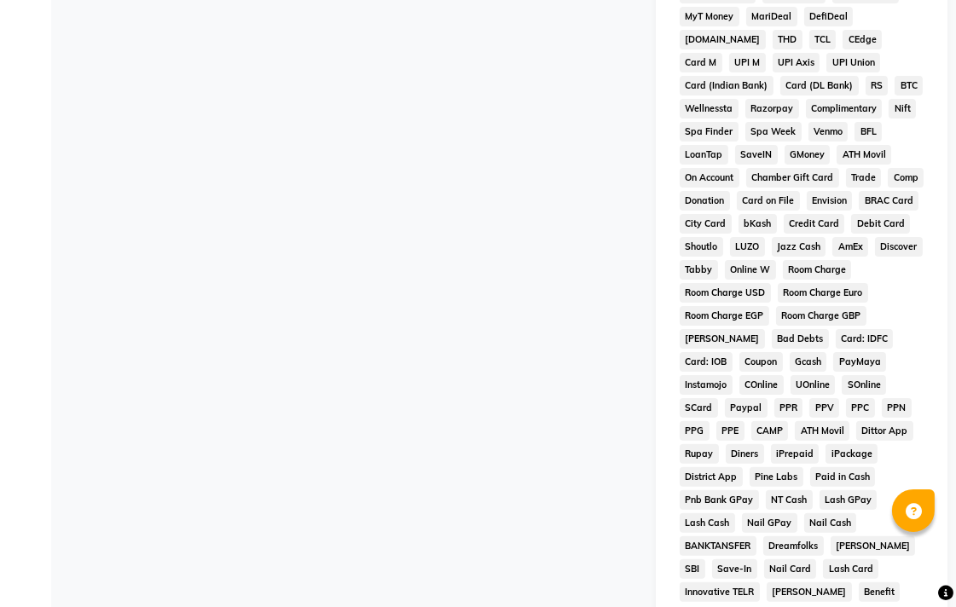
scroll to position [378, 0]
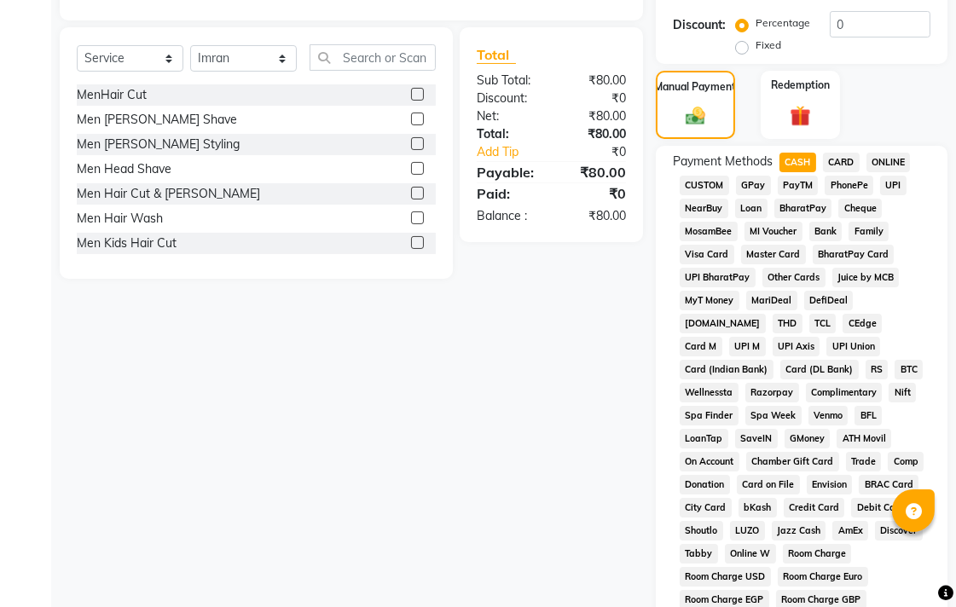
click at [896, 194] on span "UPI" at bounding box center [893, 186] width 26 height 20
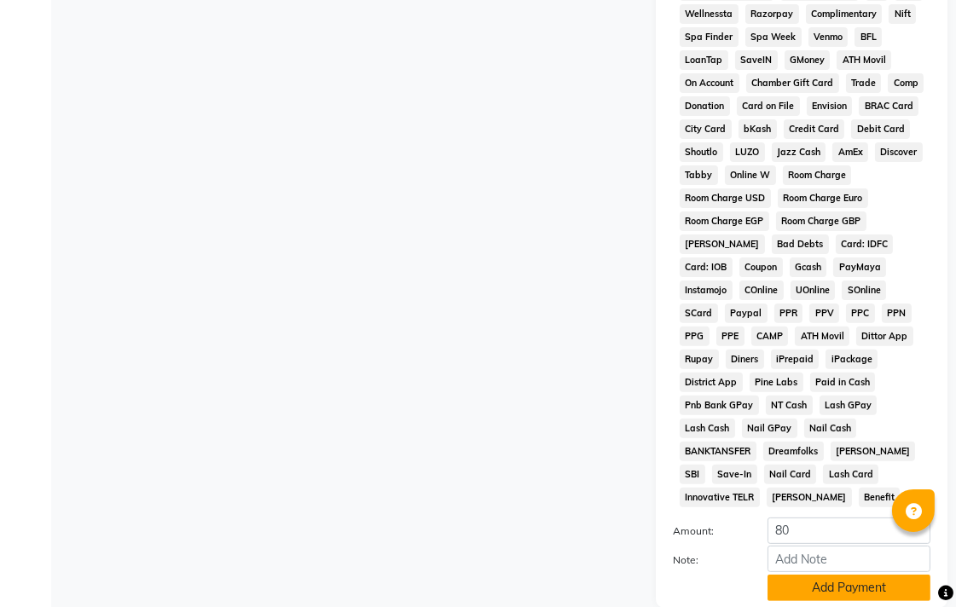
scroll to position [802, 0]
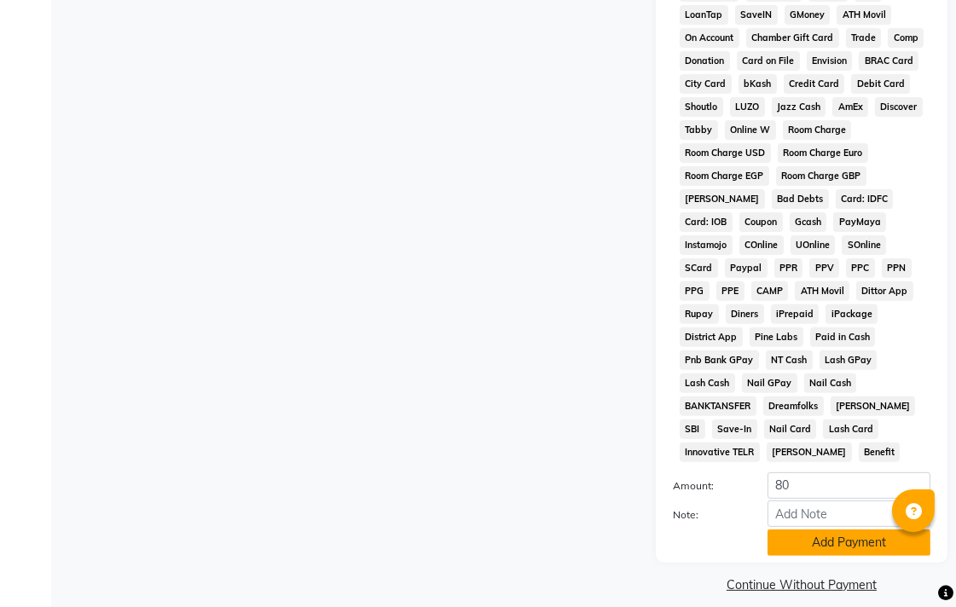
click at [870, 530] on button "Add Payment" at bounding box center [848, 542] width 163 height 26
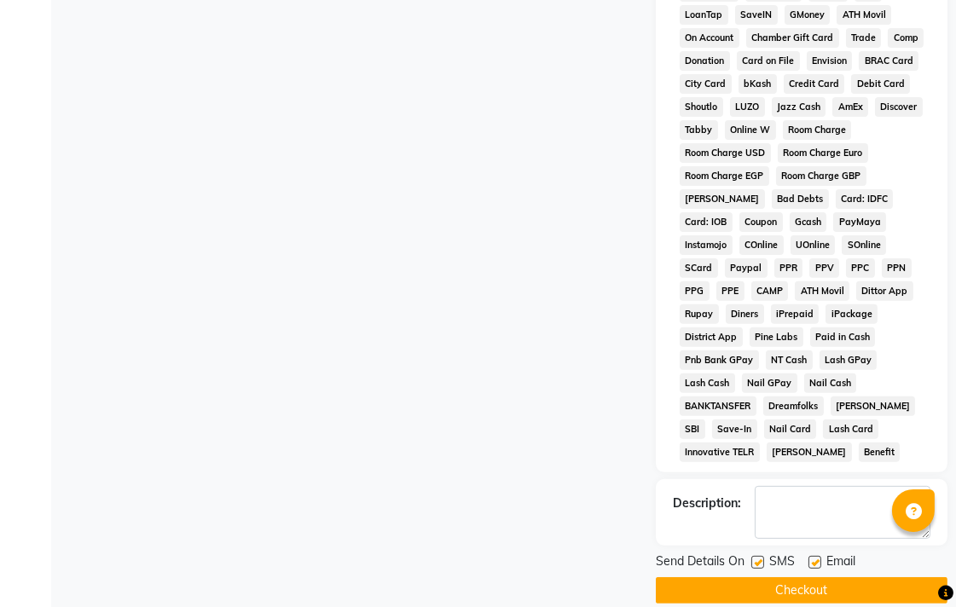
click at [768, 577] on button "Checkout" at bounding box center [802, 590] width 292 height 26
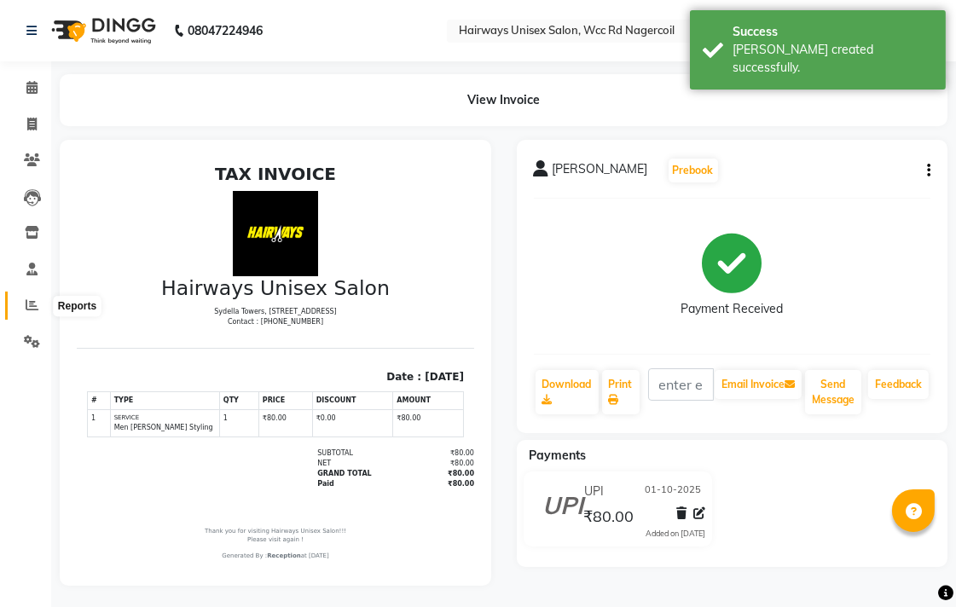
click at [40, 303] on span at bounding box center [32, 306] width 30 height 20
